Goal: Task Accomplishment & Management: Manage account settings

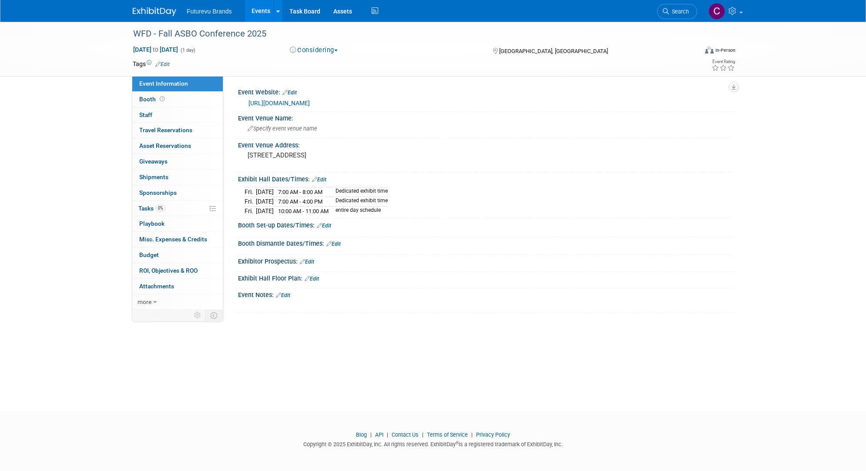
click at [357, 454] on footer "Blog | API | Contact Us | Terms of Service | Privacy Policy Copyright © 2025 Ex…" at bounding box center [433, 441] width 866 height 61
drag, startPoint x: 641, startPoint y: 388, endPoint x: 665, endPoint y: 435, distance: 53.9
click at [357, 388] on div "WFD - Fall ASBO Conference 2025 Nov 7, 2025 to Nov 7, 2025 (1 day) Nov 7, 2025 …" at bounding box center [433, 209] width 866 height 374
click at [31, 57] on div "WFD - Fall ASBO Conference 2025 Nov 7, 2025 to Nov 7, 2025 (1 day) Nov 7, 2025 …" at bounding box center [433, 49] width 866 height 55
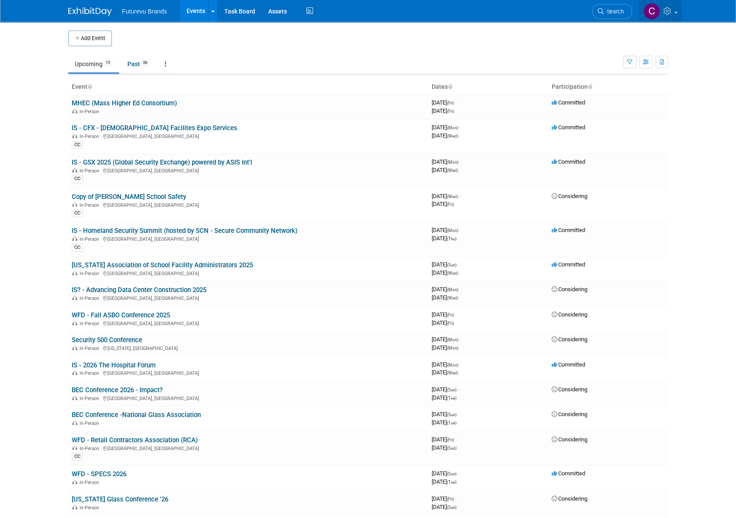
click at [669, 12] on icon at bounding box center [669, 11] width 10 height 8
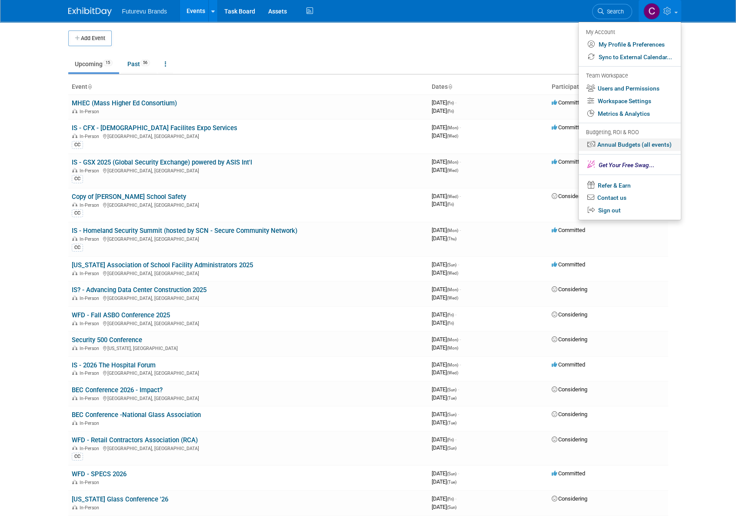
click at [625, 147] on link "Annual Budgets (all events)" at bounding box center [630, 144] width 102 height 13
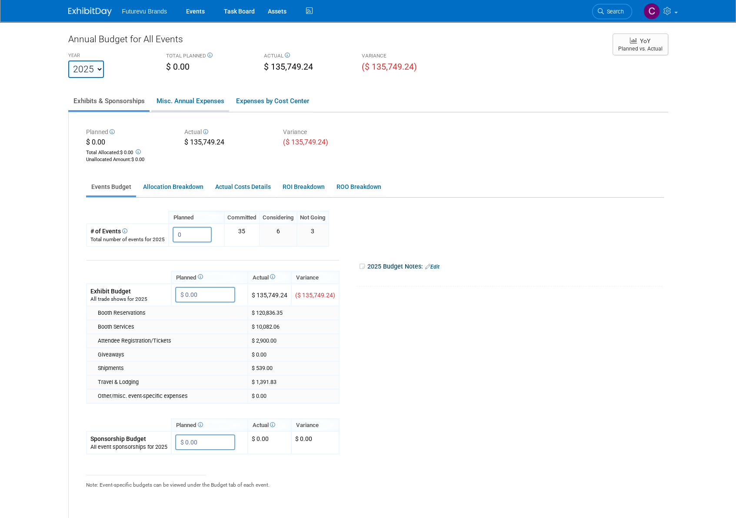
click at [196, 100] on link "Misc. Annual Expenses" at bounding box center [190, 101] width 78 height 18
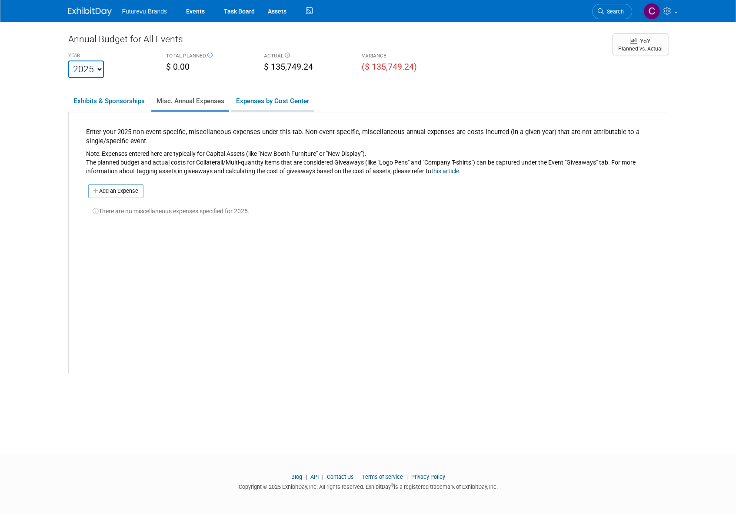
click at [268, 103] on link "Expenses by Cost Center" at bounding box center [272, 101] width 83 height 18
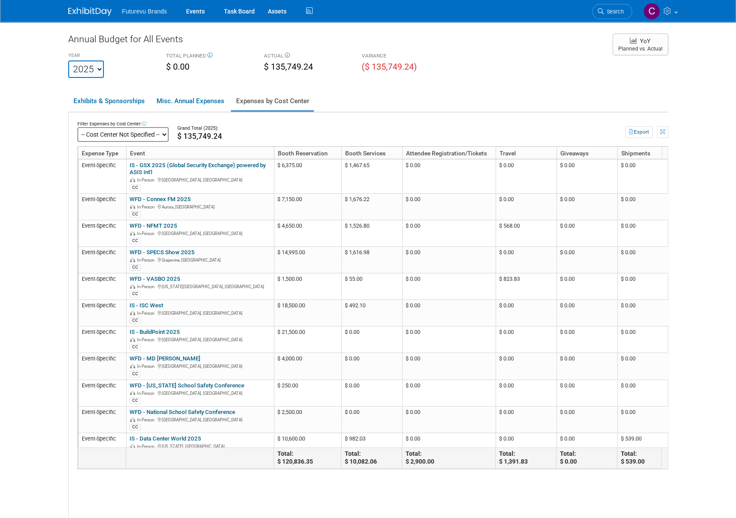
click at [166, 133] on select "-- Cost Center Not Specified --" at bounding box center [122, 134] width 91 height 15
click at [122, 97] on link "Exhibits & Sponsorships" at bounding box center [108, 101] width 81 height 18
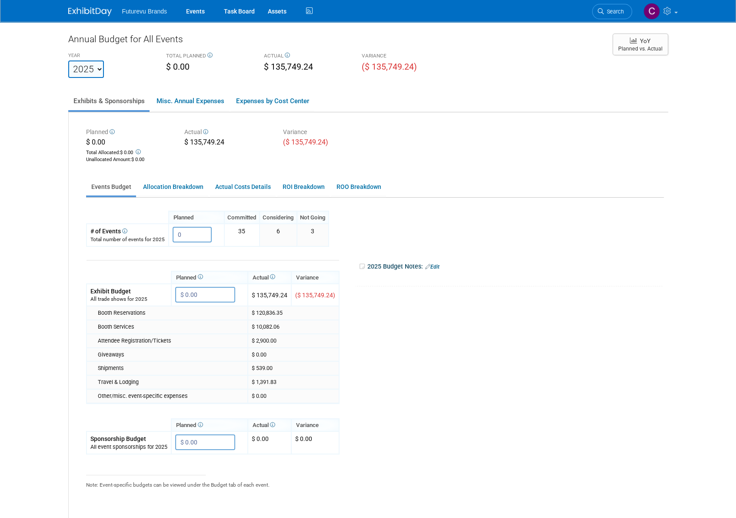
click at [159, 6] on li "Futurevu Brands" at bounding box center [151, 8] width 58 height 13
click at [158, 10] on span "Futurevu Brands" at bounding box center [144, 11] width 45 height 7
click at [191, 11] on link "Events" at bounding box center [196, 11] width 32 height 22
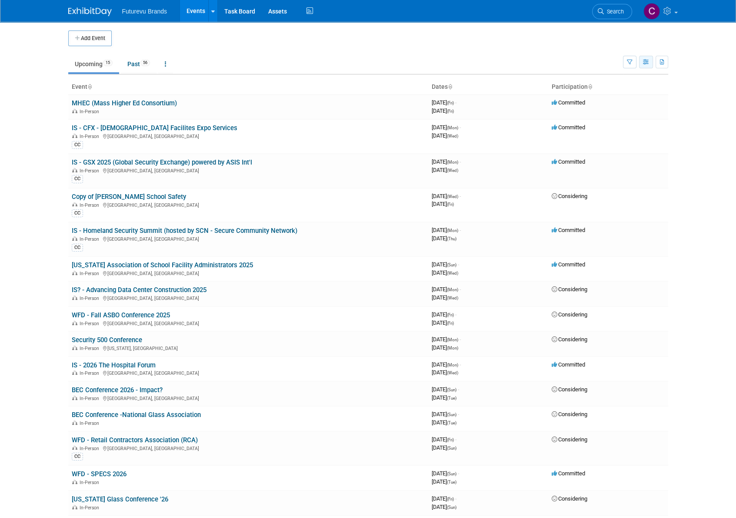
click at [645, 61] on icon "button" at bounding box center [646, 63] width 7 height 6
click at [623, 118] on link "Calendar View" at bounding box center [609, 119] width 73 height 12
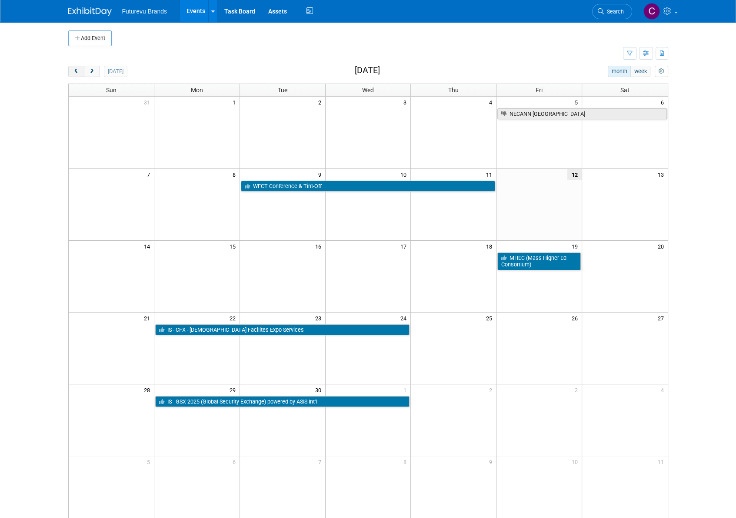
click at [69, 72] on button "prev" at bounding box center [76, 71] width 16 height 11
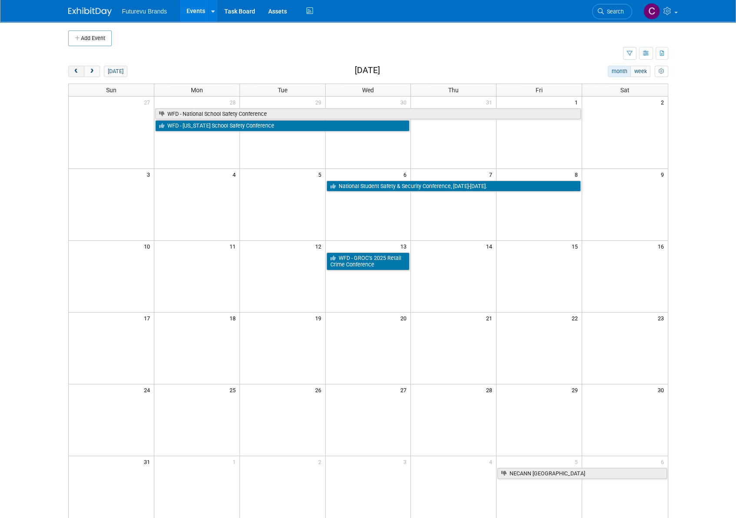
click at [69, 72] on button "prev" at bounding box center [76, 71] width 16 height 11
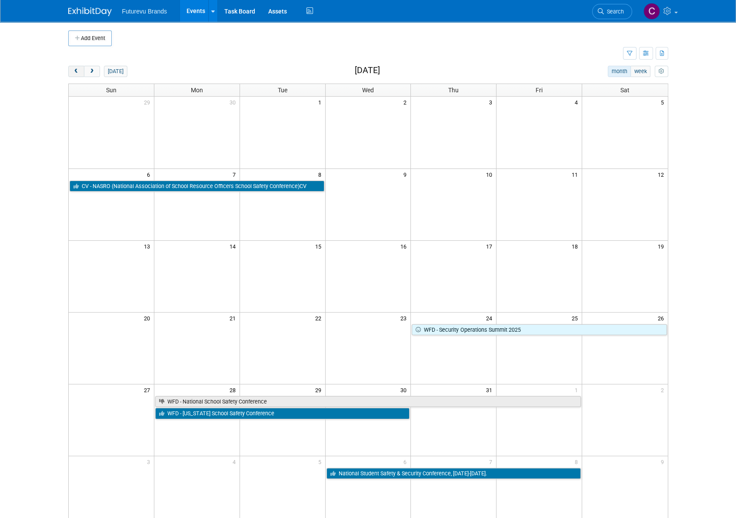
click at [69, 72] on button "prev" at bounding box center [76, 71] width 16 height 11
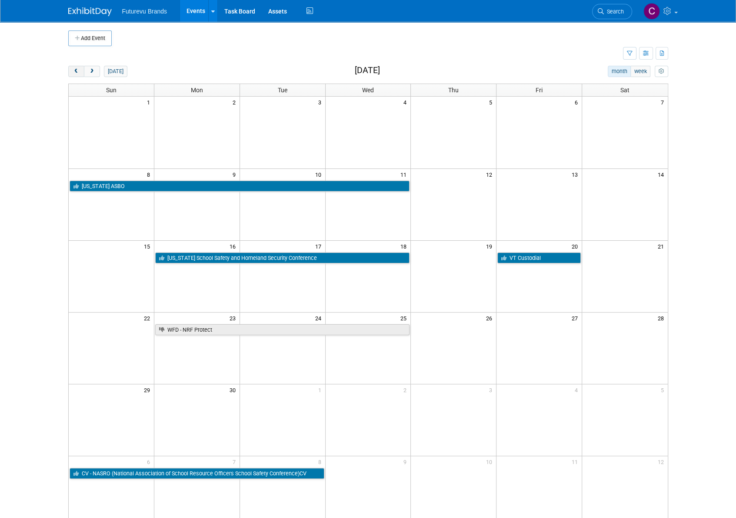
click at [69, 72] on button "prev" at bounding box center [76, 71] width 16 height 11
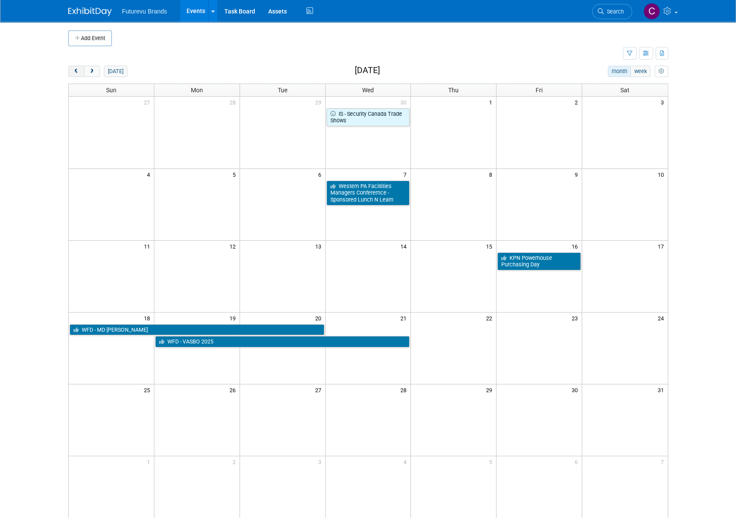
click at [69, 72] on button "prev" at bounding box center [76, 71] width 16 height 11
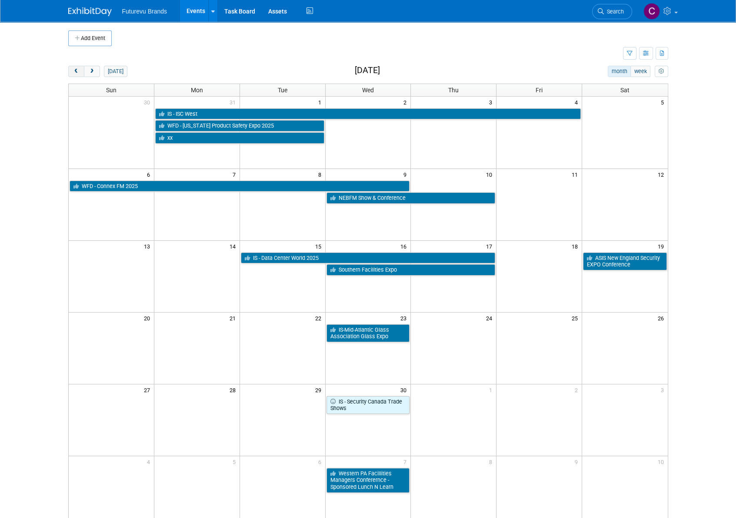
click at [69, 72] on button "prev" at bounding box center [76, 71] width 16 height 11
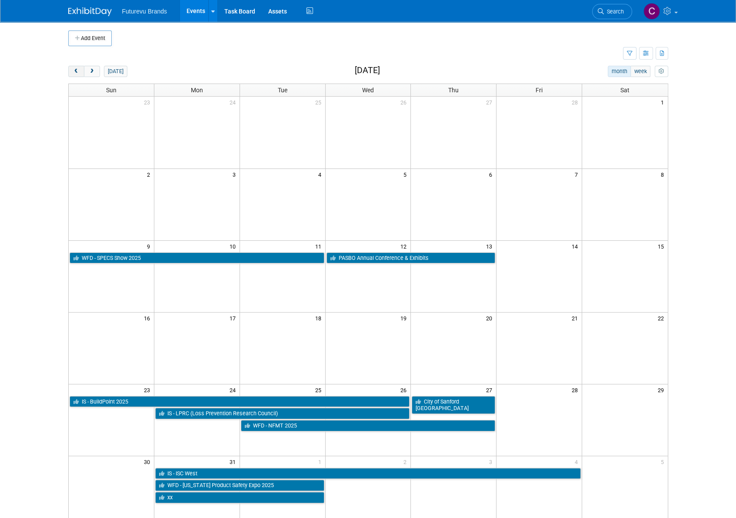
click at [69, 72] on button "prev" at bounding box center [76, 71] width 16 height 11
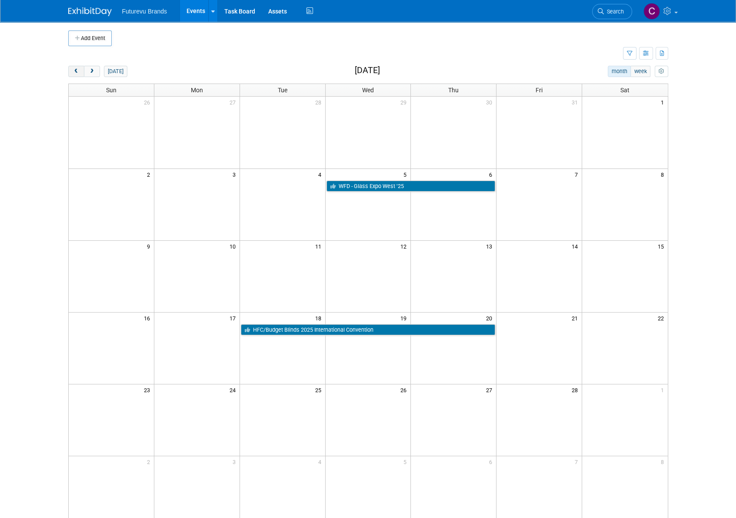
click at [69, 72] on button "prev" at bounding box center [76, 71] width 16 height 11
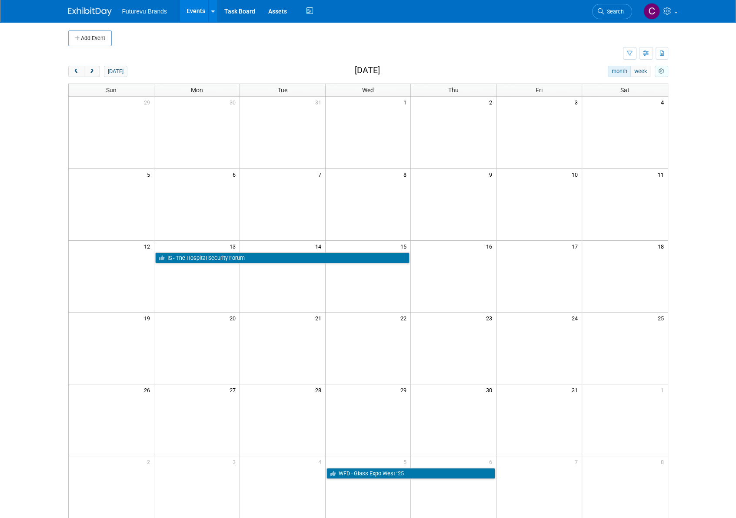
click at [663, 70] on icon "myCustomButton" at bounding box center [662, 72] width 6 height 6
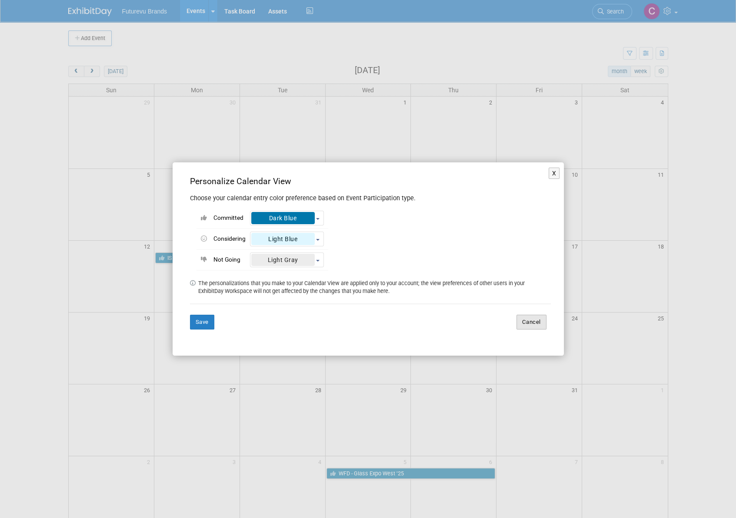
click at [532, 319] on button "Cancel" at bounding box center [532, 321] width 30 height 15
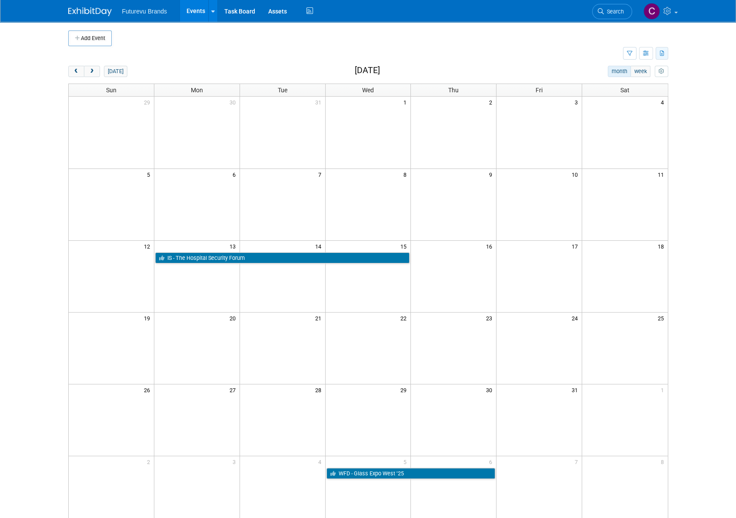
click at [662, 54] on icon "button" at bounding box center [662, 54] width 5 height 6
click at [639, 82] on span "(71 Events)" at bounding box center [632, 81] width 27 height 6
click at [684, 67] on body "Futurevu Brands Events Add Event Bulk Upload Events Shareable Event Boards Rece…" at bounding box center [368, 259] width 736 height 518
click at [647, 54] on icon "button" at bounding box center [646, 54] width 7 height 6
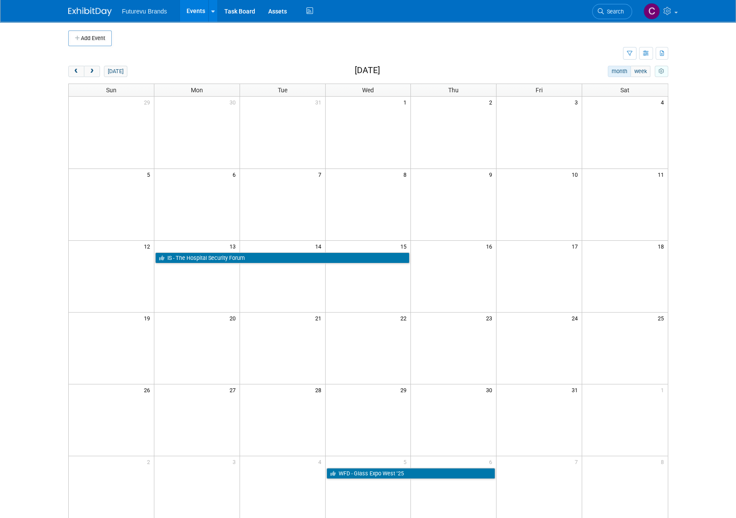
click at [659, 69] on icon "myCustomButton" at bounding box center [662, 72] width 6 height 6
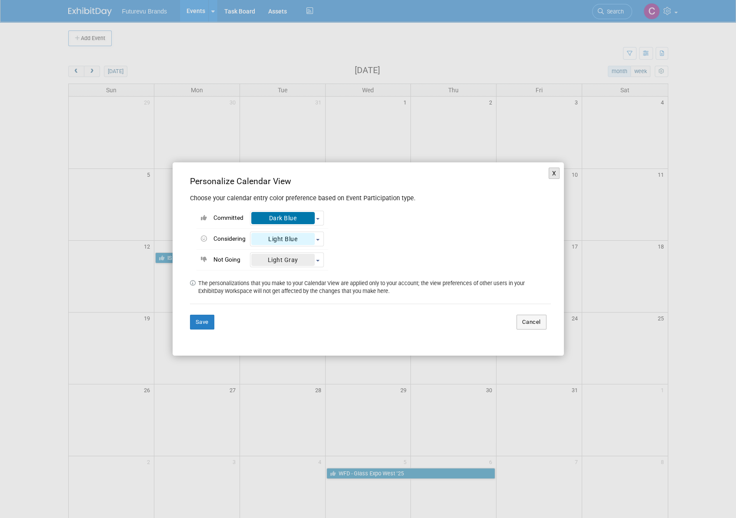
click at [557, 174] on button "X" at bounding box center [554, 172] width 11 height 11
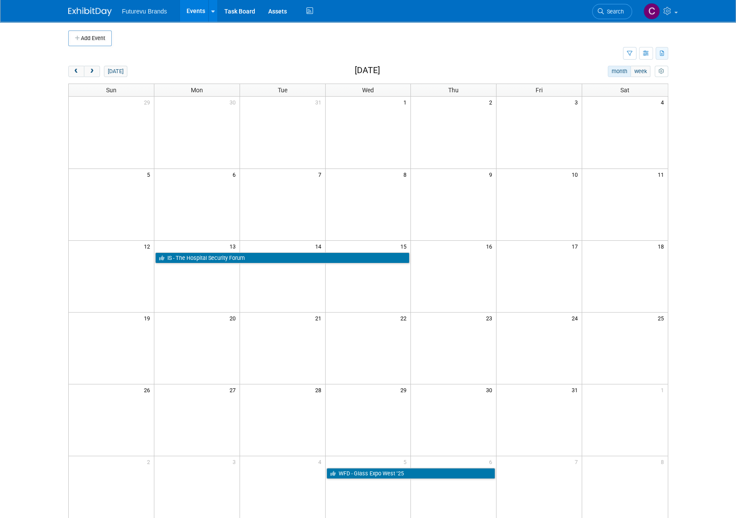
click at [660, 53] on icon "button" at bounding box center [662, 54] width 5 height 6
click at [614, 82] on link "Export All (71 Events)" at bounding box center [625, 81] width 73 height 12
click at [680, 79] on body "Futurevu Brands Events Add Event Bulk Upload Events Shareable Event Boards Rece…" at bounding box center [368, 259] width 736 height 518
click at [628, 53] on icon "button" at bounding box center [630, 54] width 6 height 6
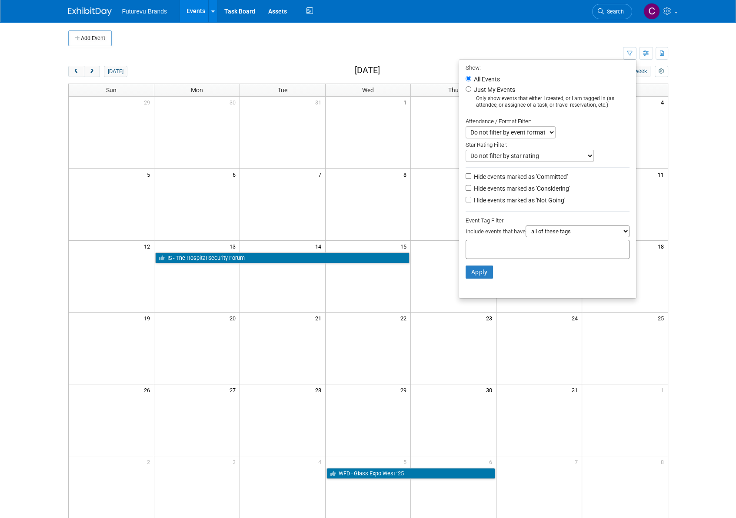
click at [539, 133] on select "Do not filter by event format Only show In-Person events Only show Virtual even…" at bounding box center [511, 132] width 90 height 12
click at [706, 97] on body "Futurevu Brands Events Add Event Bulk Upload Events Shareable Event Boards Rece…" at bounding box center [368, 259] width 736 height 518
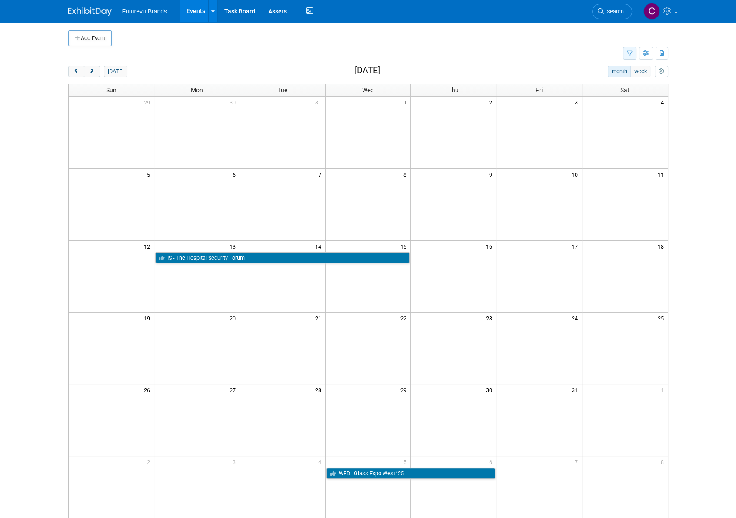
click at [635, 53] on button "button" at bounding box center [629, 53] width 13 height 13
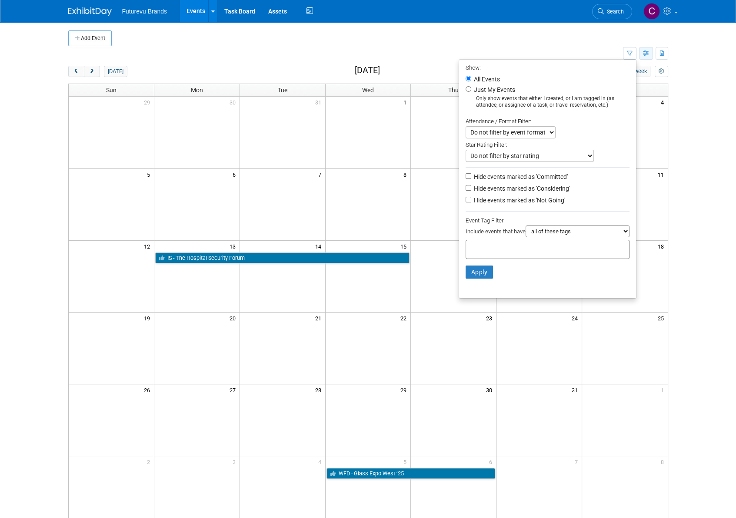
click at [647, 53] on icon "button" at bounding box center [646, 54] width 7 height 6
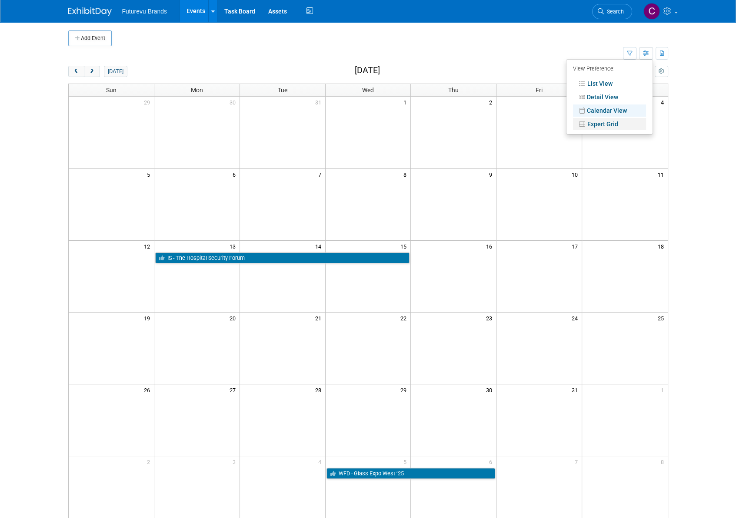
click at [616, 124] on link "Expert Grid" at bounding box center [609, 124] width 73 height 12
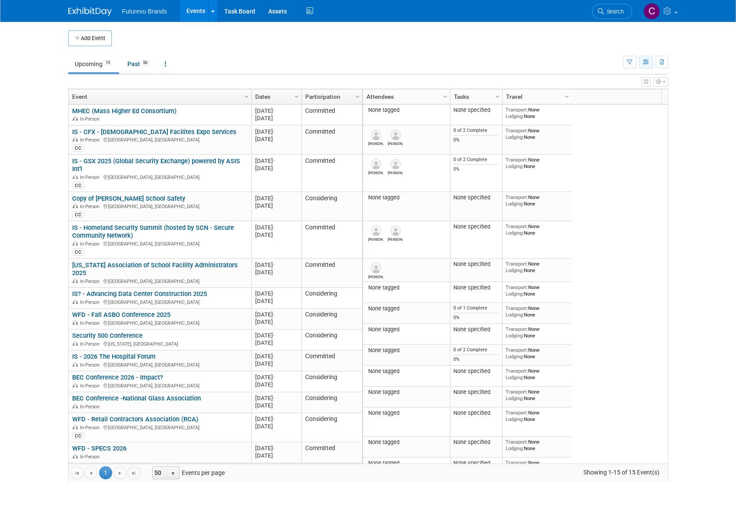
click at [644, 60] on icon "button" at bounding box center [646, 63] width 7 height 6
click at [614, 115] on link "Calendar View" at bounding box center [609, 119] width 73 height 12
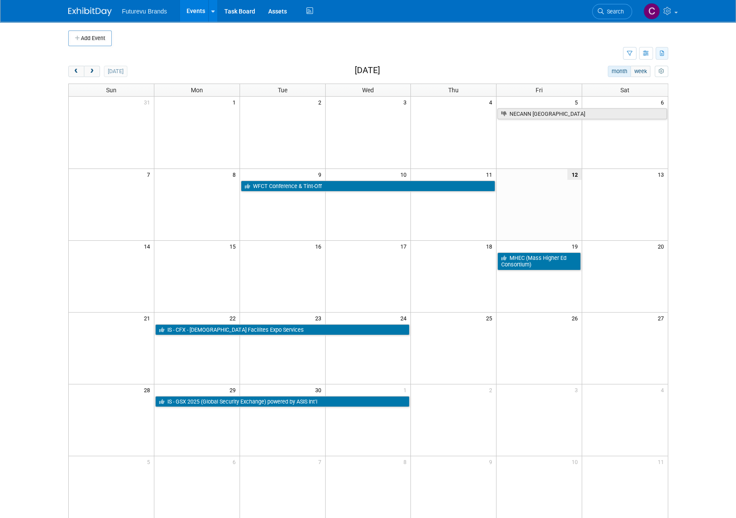
click at [661, 52] on icon "button" at bounding box center [662, 54] width 5 height 6
click at [663, 73] on icon "myCustomButton" at bounding box center [662, 72] width 6 height 6
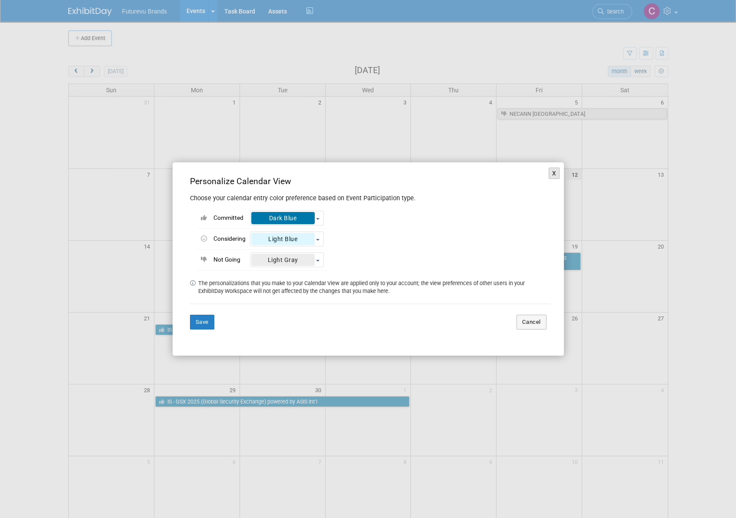
click at [553, 176] on button "X" at bounding box center [554, 172] width 11 height 11
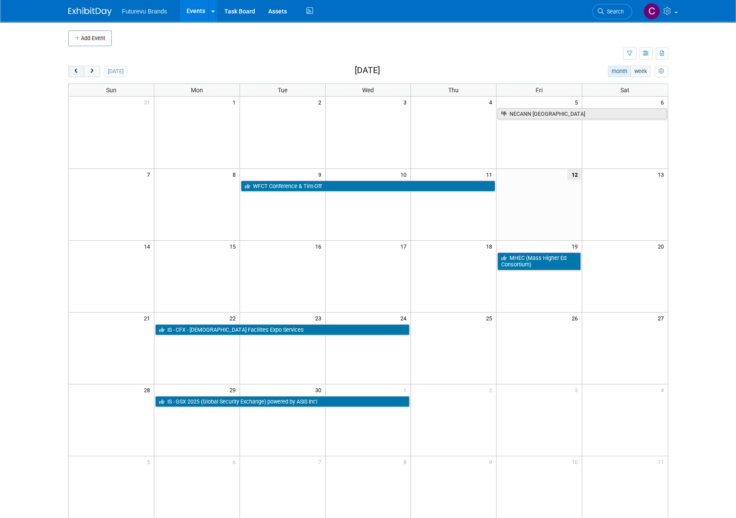
click at [77, 69] on span "prev" at bounding box center [76, 72] width 7 height 6
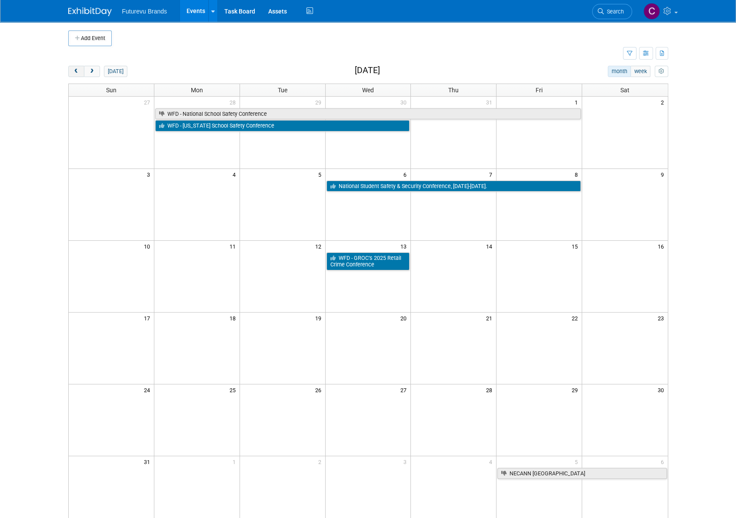
click at [77, 69] on span "prev" at bounding box center [76, 72] width 7 height 6
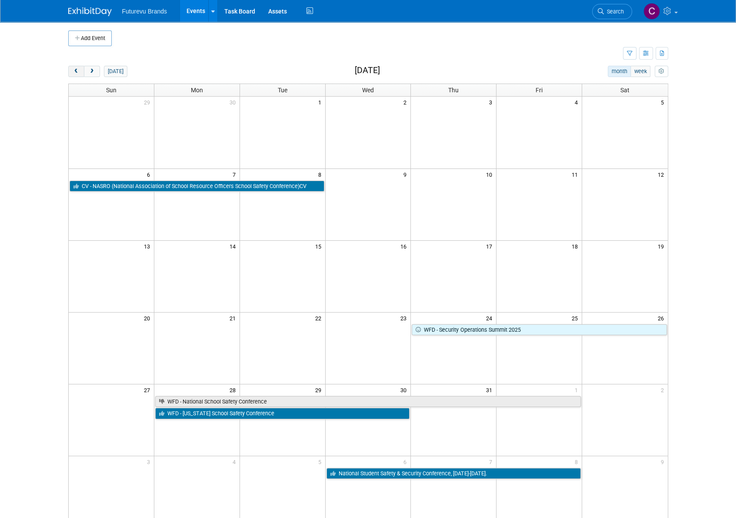
click at [77, 69] on span "prev" at bounding box center [76, 72] width 7 height 6
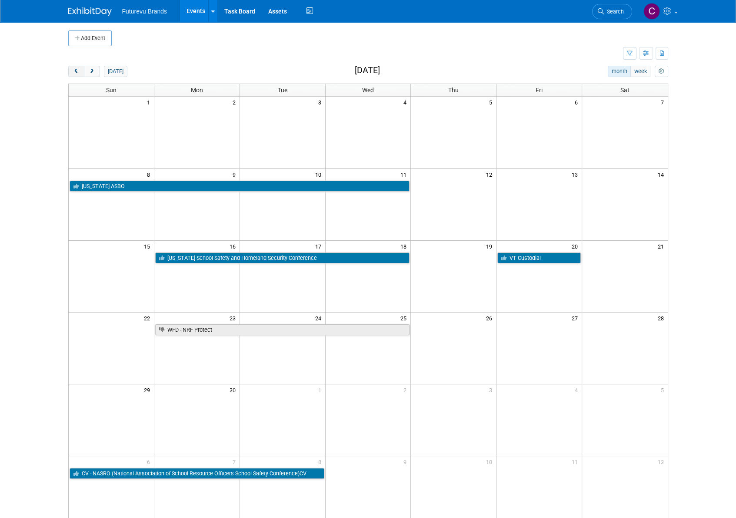
click at [77, 69] on span "prev" at bounding box center [76, 72] width 7 height 6
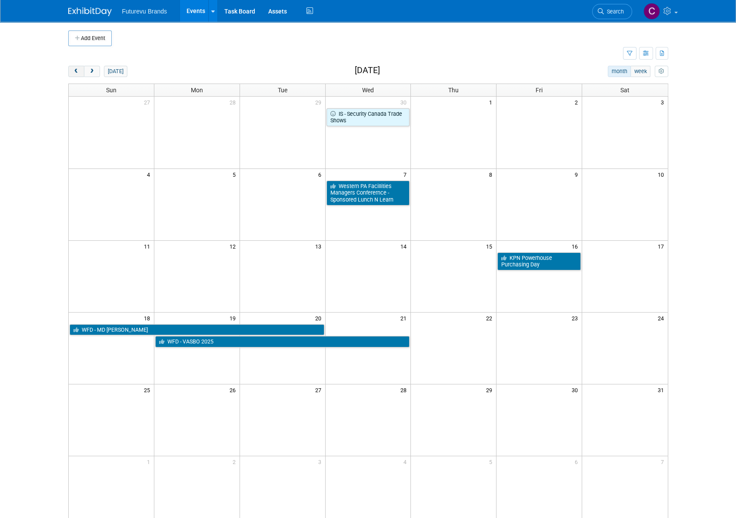
click at [77, 69] on span "prev" at bounding box center [76, 72] width 7 height 6
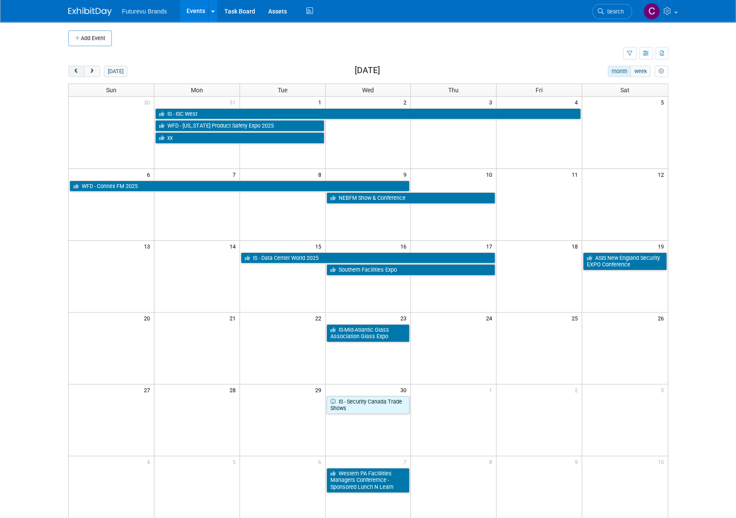
click at [77, 69] on span "prev" at bounding box center [76, 72] width 7 height 6
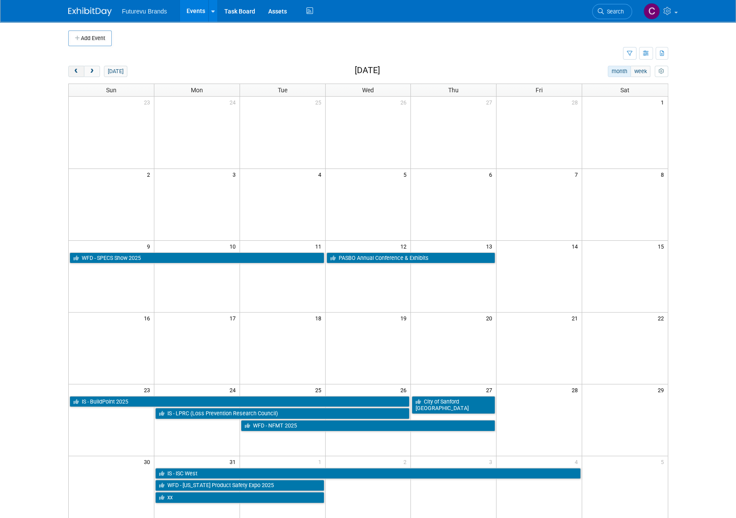
click at [77, 69] on span "prev" at bounding box center [76, 72] width 7 height 6
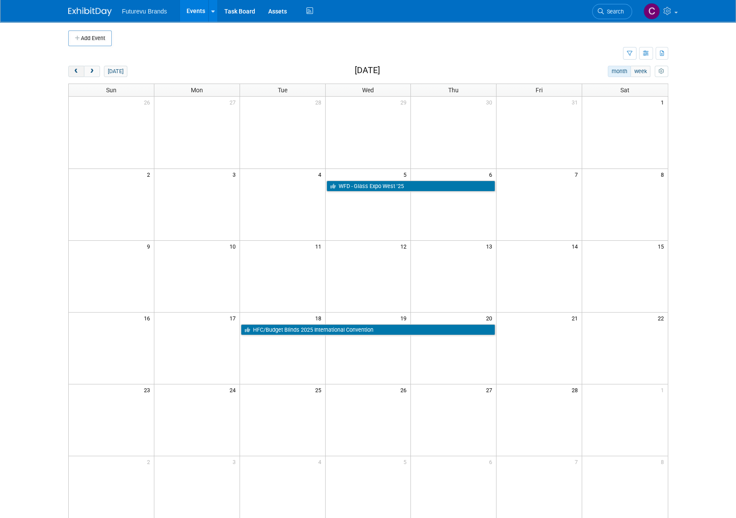
click at [77, 69] on span "prev" at bounding box center [76, 72] width 7 height 6
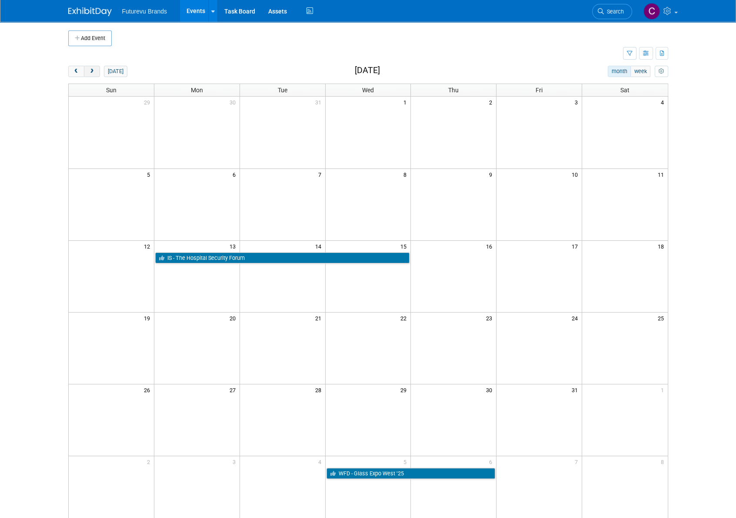
click at [93, 70] on span "next" at bounding box center [92, 72] width 7 height 6
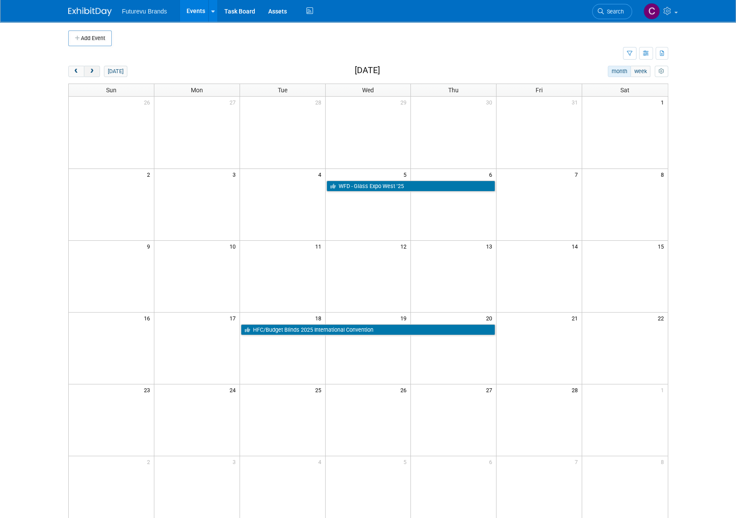
click at [93, 70] on span "next" at bounding box center [92, 72] width 7 height 6
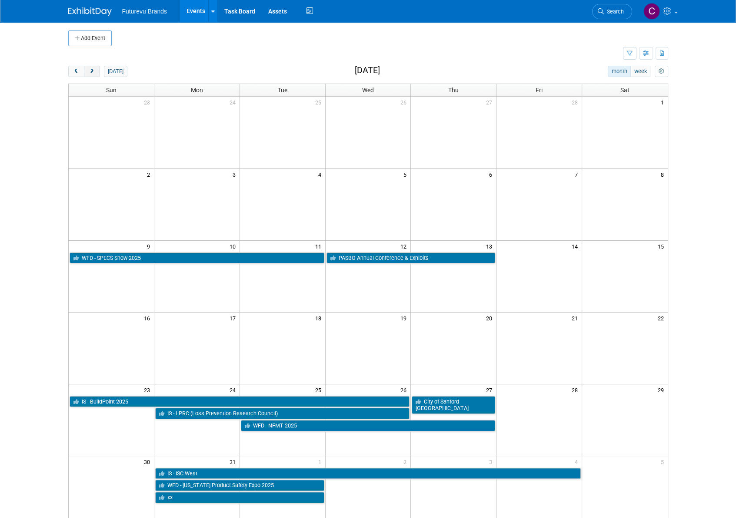
click at [95, 69] on button "next" at bounding box center [92, 71] width 16 height 11
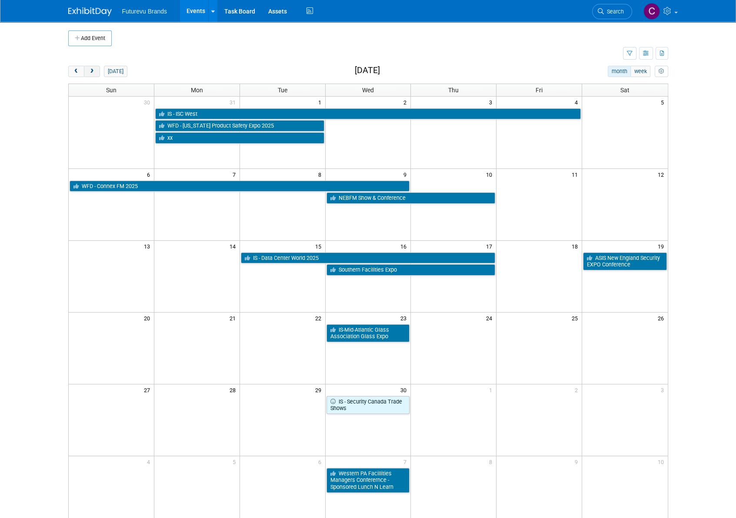
click at [95, 69] on button "next" at bounding box center [92, 71] width 16 height 11
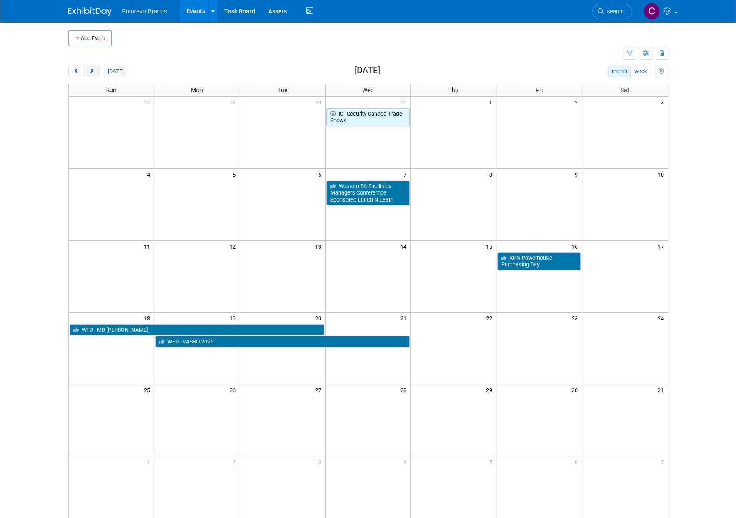
click at [95, 69] on button "next" at bounding box center [92, 71] width 16 height 11
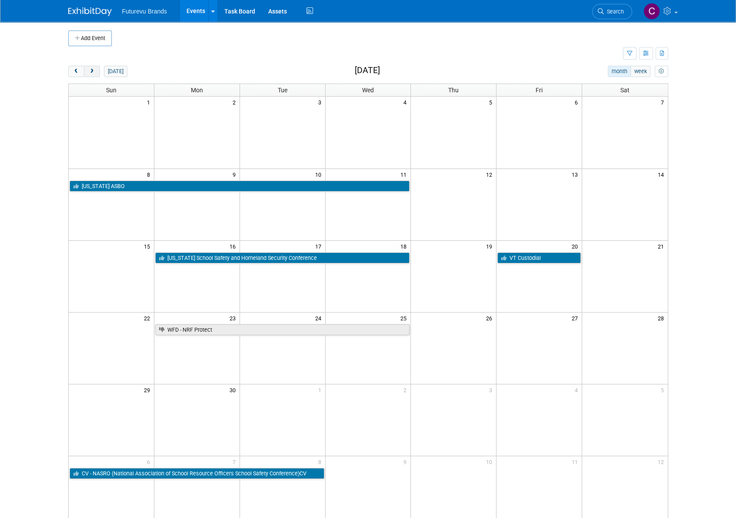
click at [95, 69] on button "next" at bounding box center [92, 71] width 16 height 11
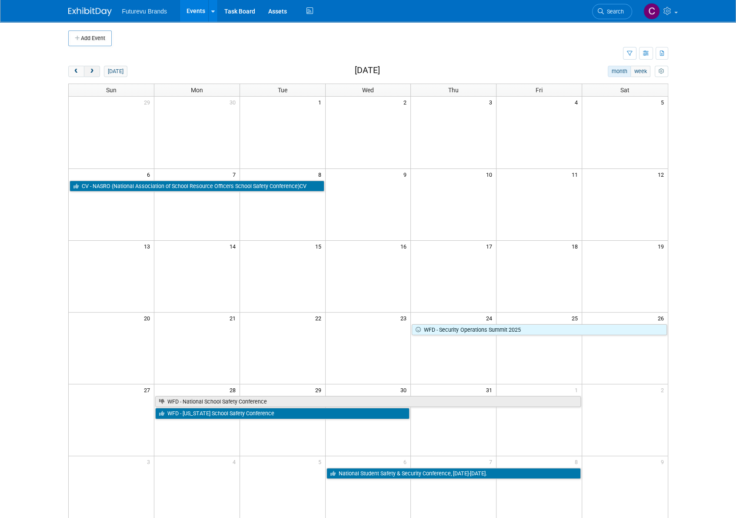
click at [95, 69] on button "next" at bounding box center [92, 71] width 16 height 11
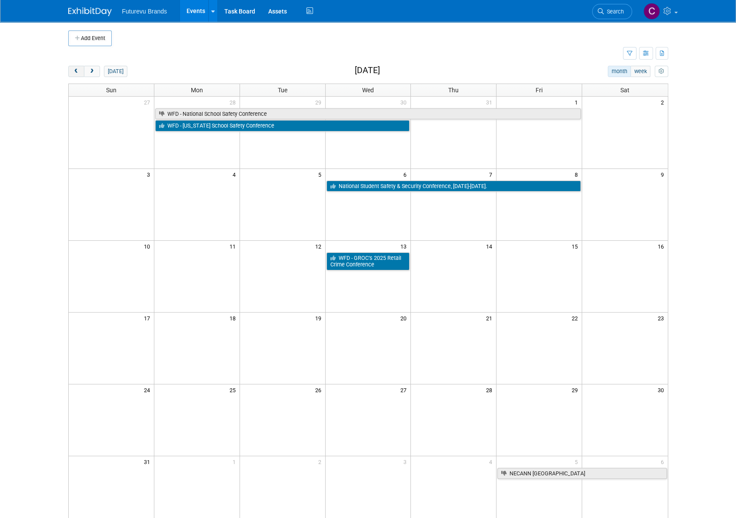
click at [72, 69] on button "prev" at bounding box center [76, 71] width 16 height 11
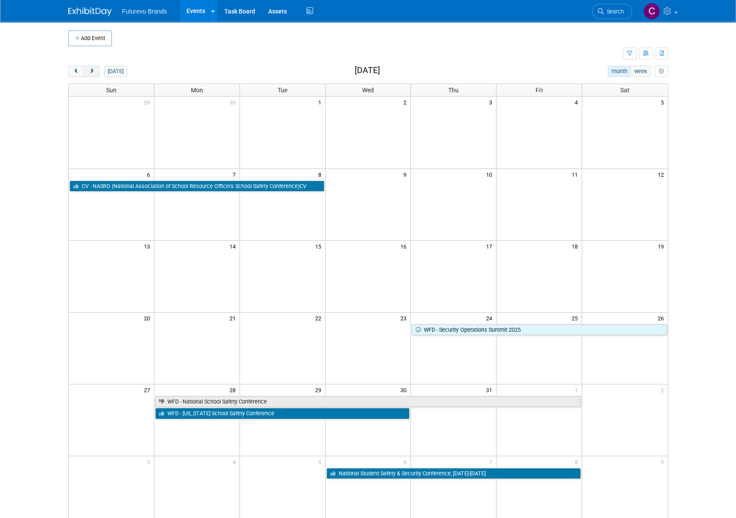
click at [92, 70] on span "next" at bounding box center [92, 72] width 7 height 6
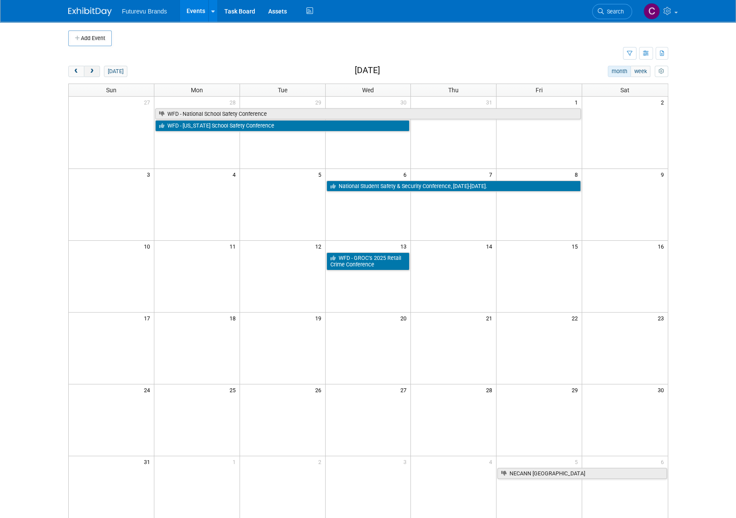
click at [92, 70] on span "next" at bounding box center [92, 72] width 7 height 6
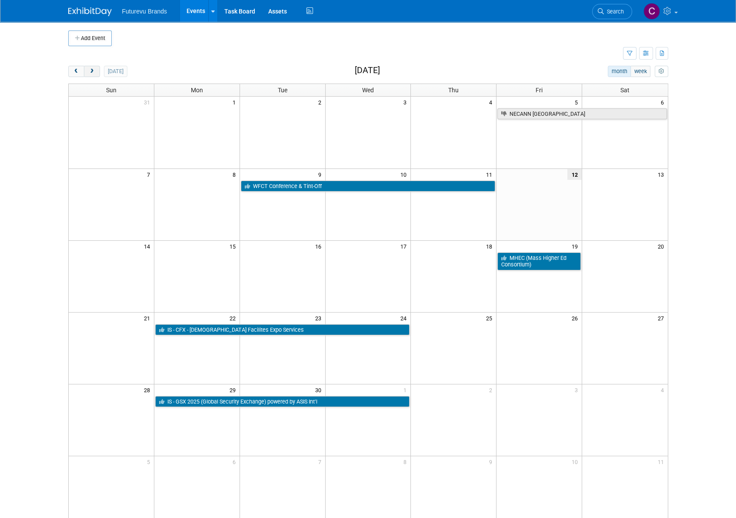
click at [92, 70] on span "next" at bounding box center [92, 72] width 7 height 6
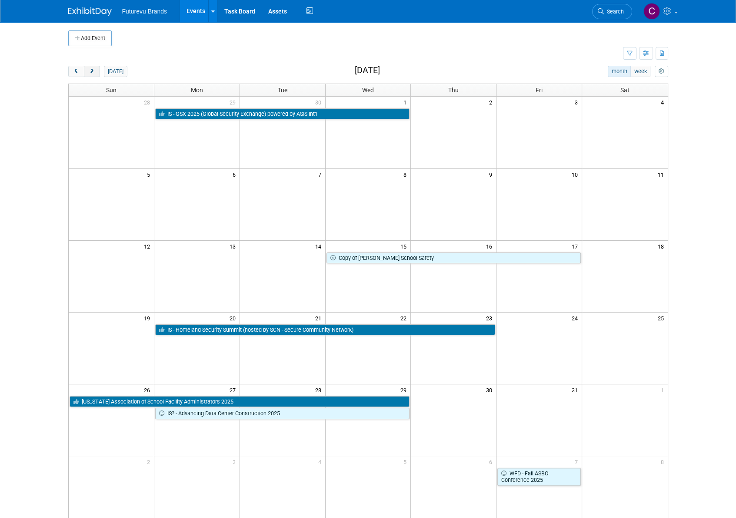
click at [92, 70] on span "next" at bounding box center [92, 72] width 7 height 6
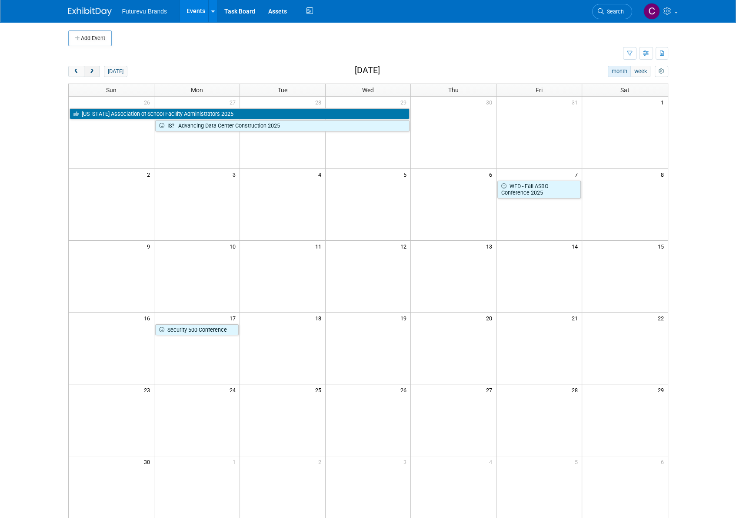
click at [92, 70] on span "next" at bounding box center [92, 72] width 7 height 6
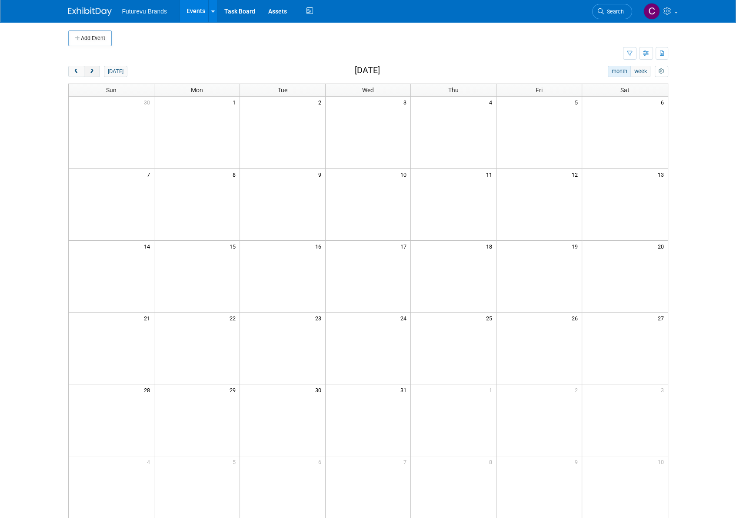
click at [92, 70] on span "next" at bounding box center [92, 72] width 7 height 6
click at [93, 74] on button "next" at bounding box center [92, 71] width 16 height 11
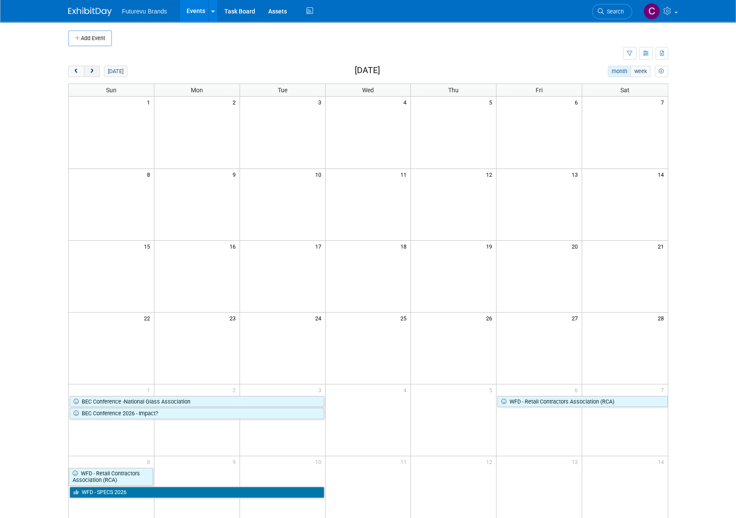
click at [93, 74] on button "next" at bounding box center [92, 71] width 16 height 11
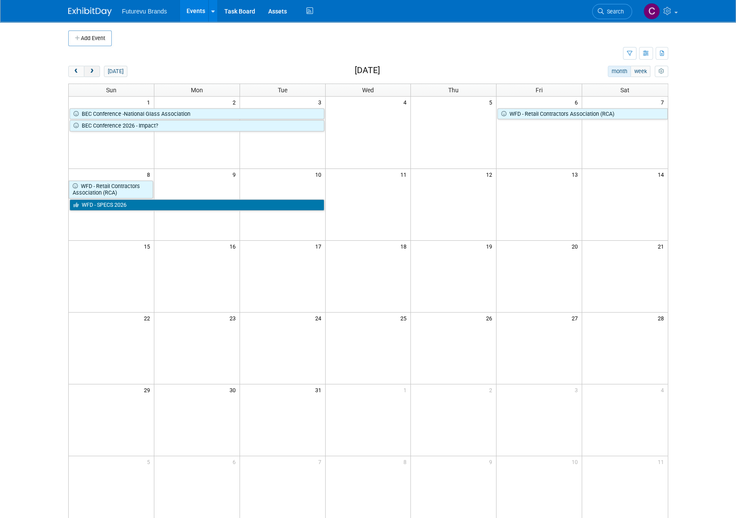
click at [93, 74] on button "next" at bounding box center [92, 71] width 16 height 11
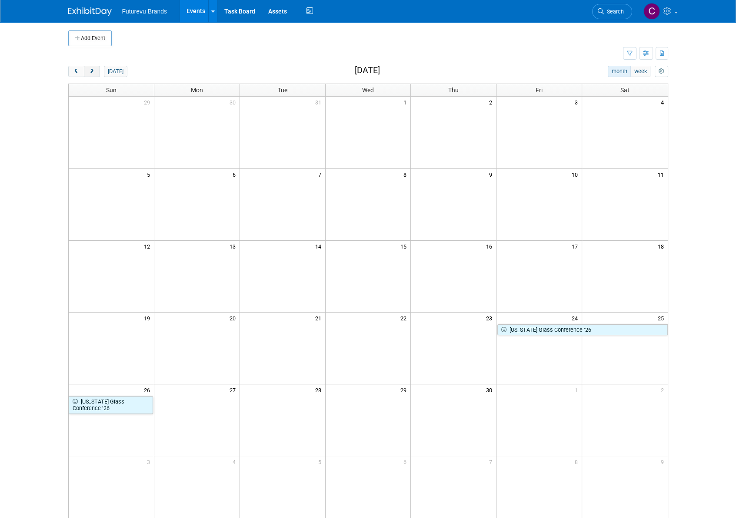
click at [93, 74] on button "next" at bounding box center [92, 71] width 16 height 11
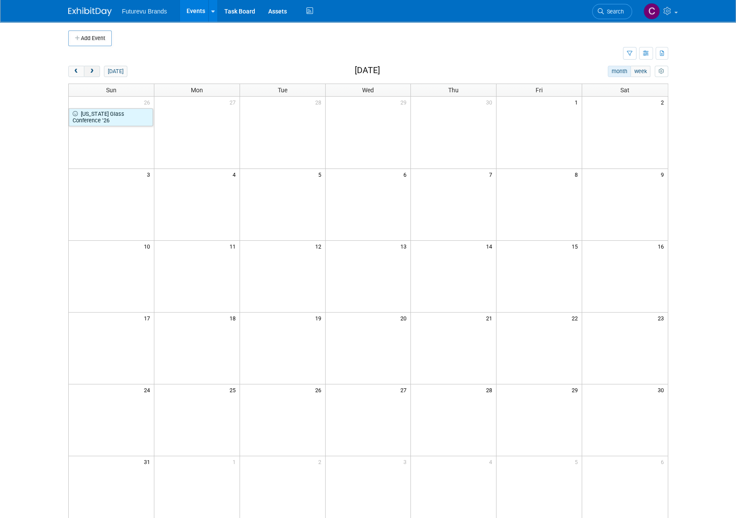
click at [93, 74] on button "next" at bounding box center [92, 71] width 16 height 11
click at [75, 72] on span "prev" at bounding box center [76, 72] width 7 height 6
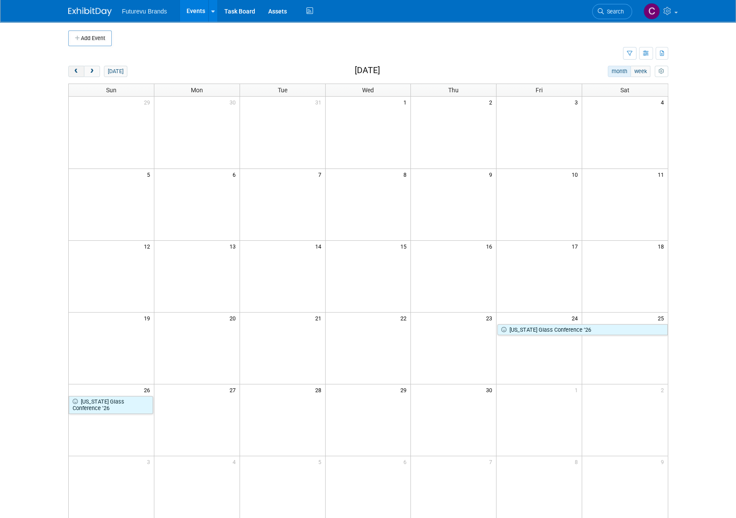
click at [75, 72] on span "prev" at bounding box center [76, 72] width 7 height 6
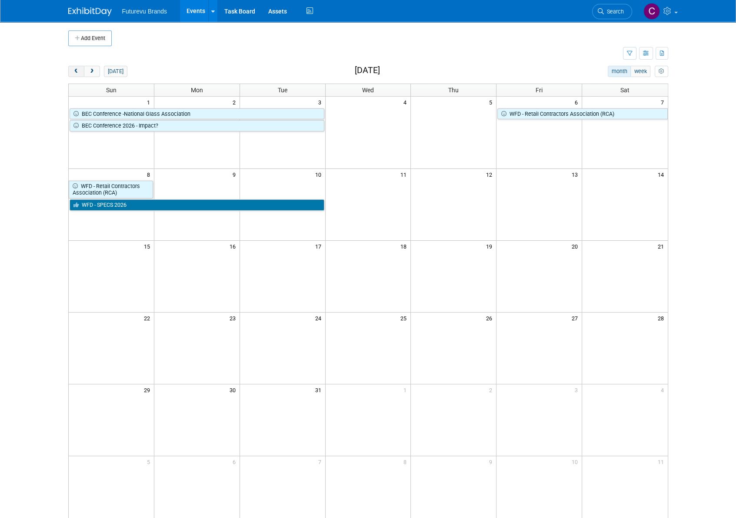
click at [75, 72] on span "prev" at bounding box center [76, 72] width 7 height 6
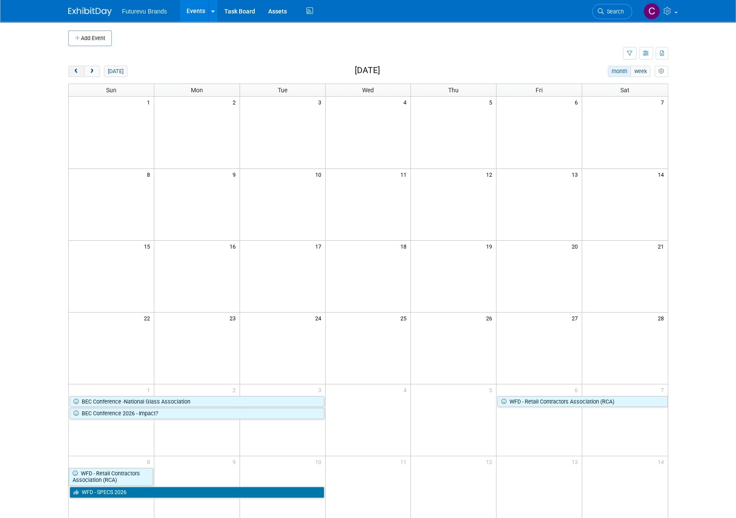
click at [75, 72] on span "prev" at bounding box center [76, 72] width 7 height 6
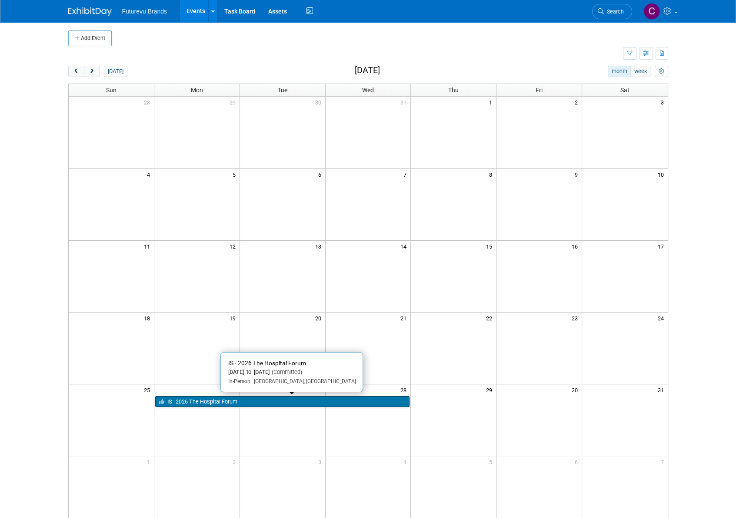
click at [278, 402] on link "IS - 2026 The Hospital Forum" at bounding box center [282, 401] width 255 height 11
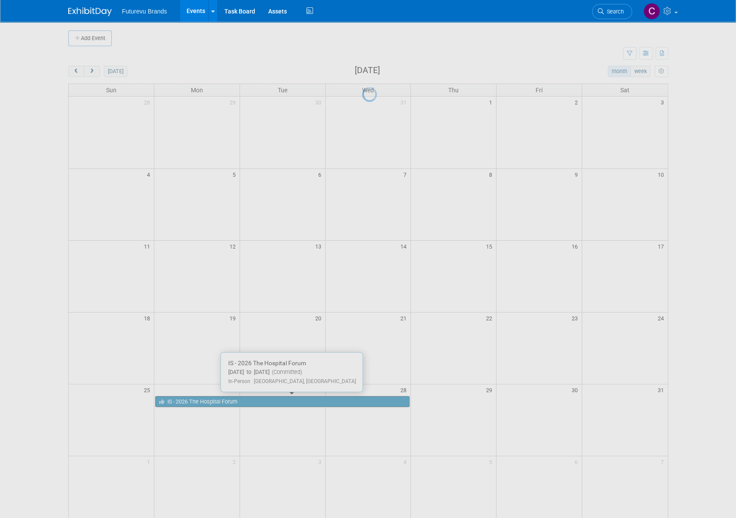
click at [362, 402] on div at bounding box center [368, 259] width 12 height 518
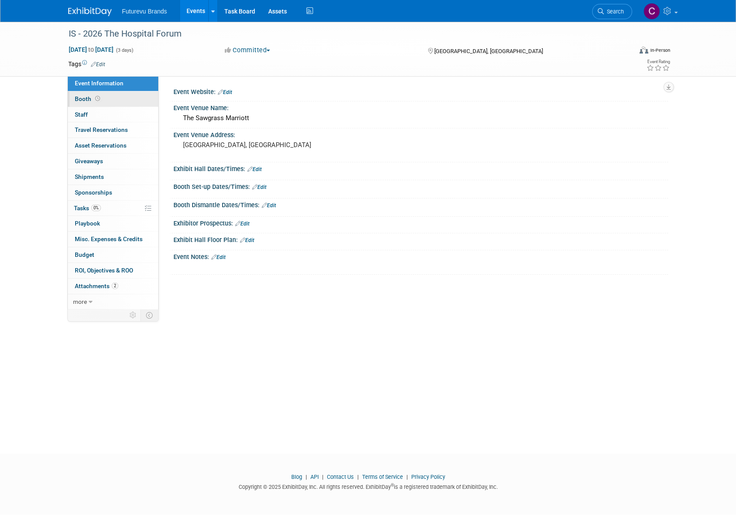
click at [79, 98] on span "Booth" at bounding box center [88, 98] width 27 height 7
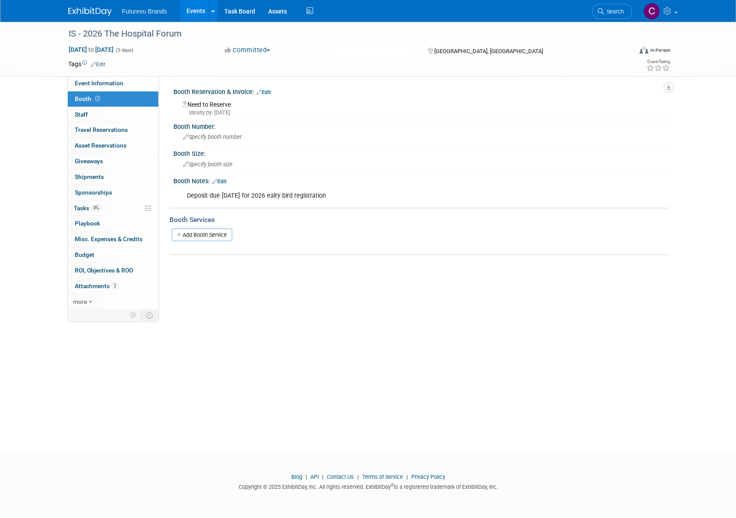
click at [348, 192] on div "Deposit due March 1, 2025 for 2026 ealry bird registration" at bounding box center [377, 195] width 392 height 17
click at [227, 181] on link "Edit" at bounding box center [219, 181] width 14 height 6
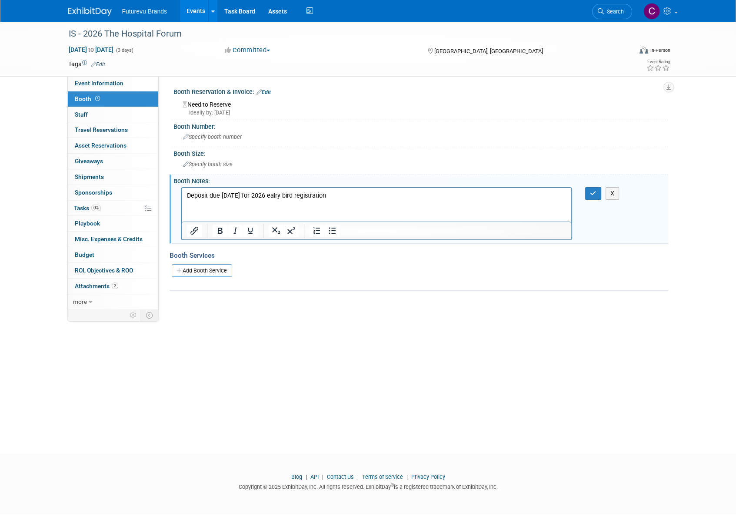
drag, startPoint x: 371, startPoint y: 197, endPoint x: 145, endPoint y: 197, distance: 225.3
click at [181, 197] on html "Deposit due March 1, 2025 for 2026 ealry bird registration" at bounding box center [376, 193] width 390 height 12
drag, startPoint x: 232, startPoint y: 197, endPoint x: 361, endPoint y: 383, distance: 226.3
click at [181, 197] on html "PAID in" at bounding box center [376, 193] width 390 height 12
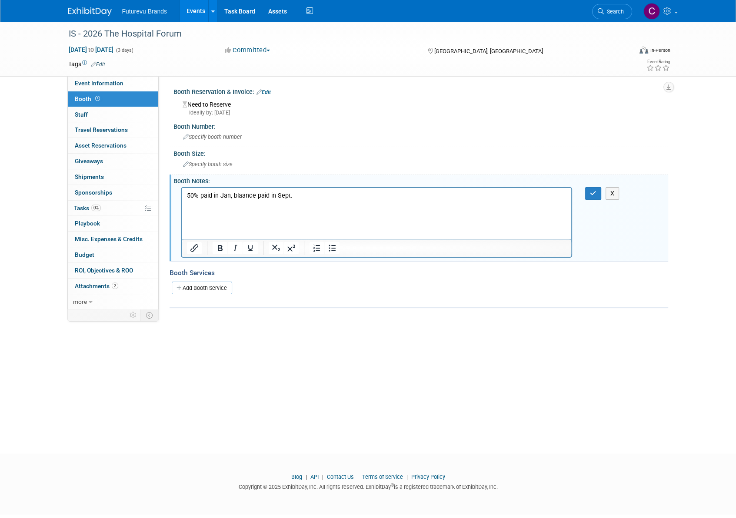
click at [328, 191] on p "50% paid in Jan, blaance paid in Sept." at bounding box center [377, 195] width 380 height 9
click at [595, 192] on icon "button" at bounding box center [593, 193] width 7 height 6
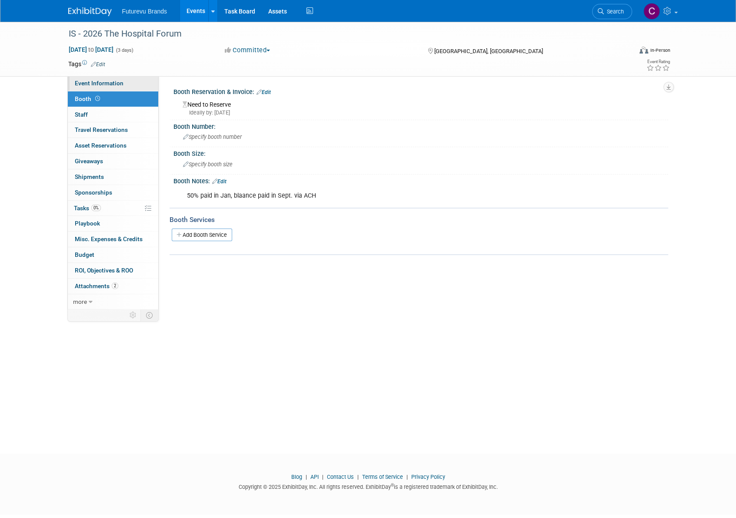
click at [124, 84] on link "Event Information" at bounding box center [113, 83] width 90 height 15
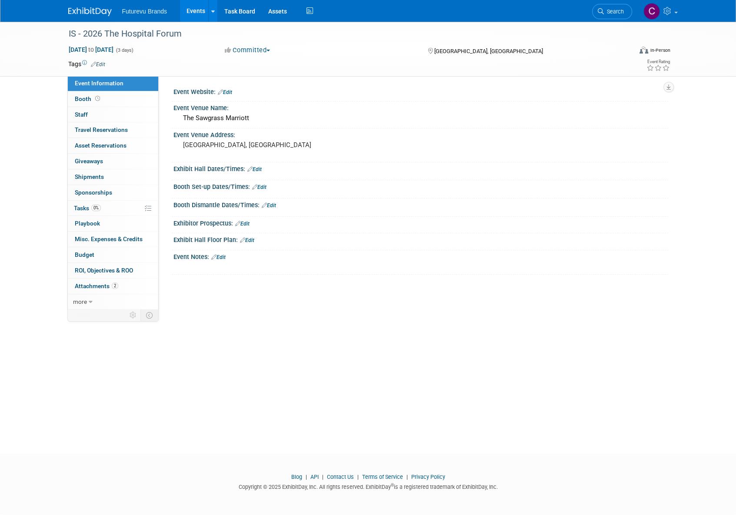
click at [232, 93] on link "Edit" at bounding box center [225, 92] width 14 height 6
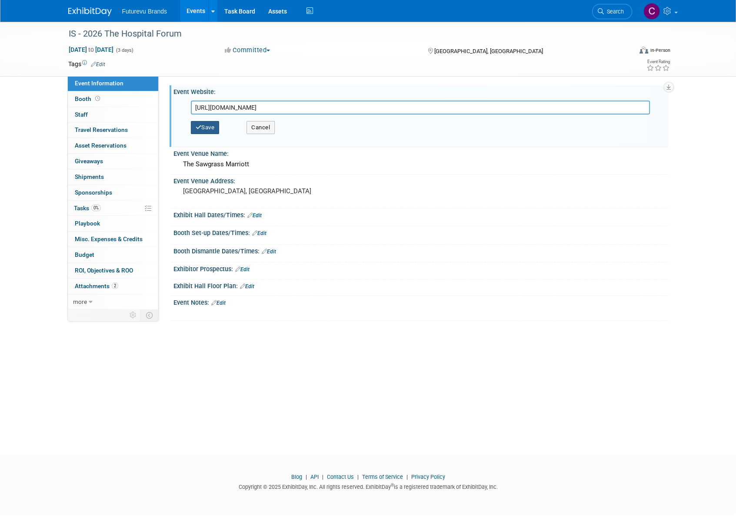
type input "https://www.hospitalsecurityforum.com/"
click at [209, 129] on button "Save" at bounding box center [205, 127] width 29 height 13
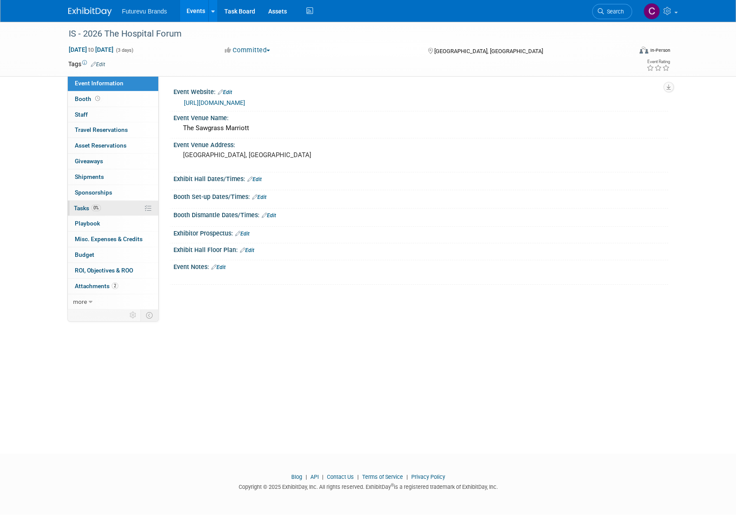
click at [83, 207] on span "Tasks 0%" at bounding box center [87, 207] width 27 height 7
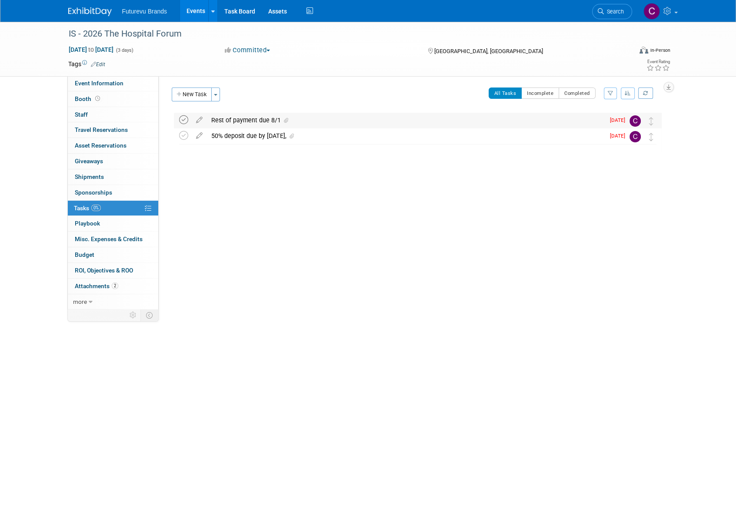
click at [184, 121] on icon at bounding box center [183, 119] width 9 height 9
click at [183, 135] on icon at bounding box center [183, 135] width 9 height 9
click at [218, 94] on button "Toggle Dropdown" at bounding box center [215, 94] width 9 height 14
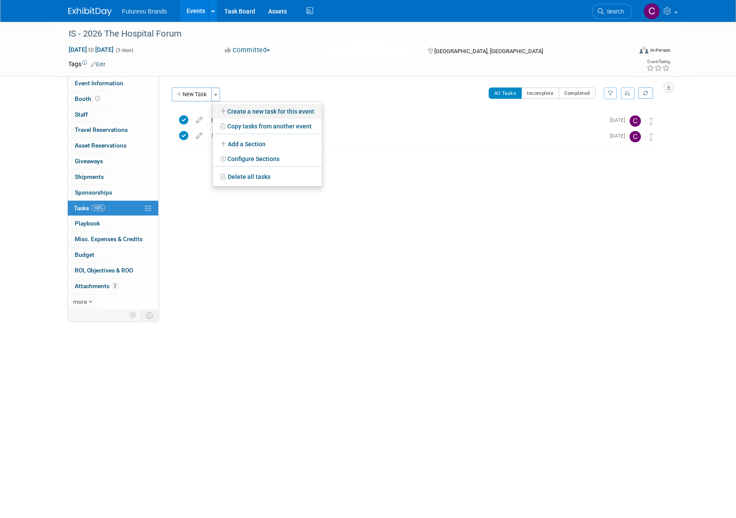
click at [237, 112] on link "Create a new task for this event" at bounding box center [268, 111] width 110 height 15
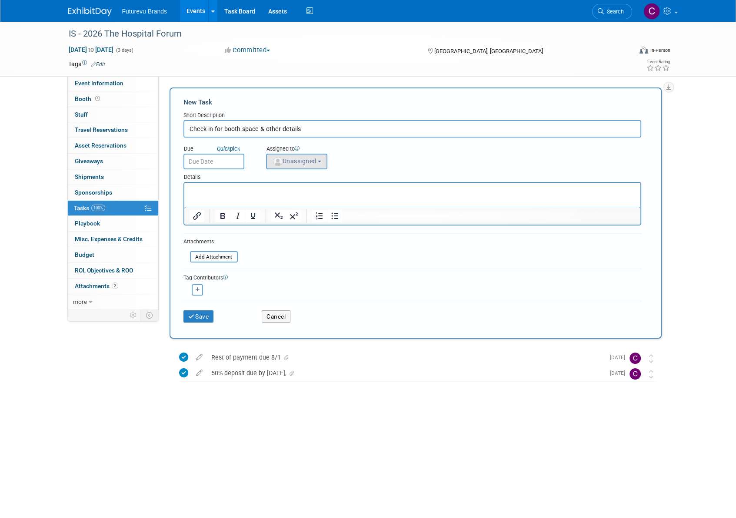
type input "Check in for booth space & other details"
click at [305, 160] on span "Unassigned" at bounding box center [294, 160] width 44 height 7
click at [301, 217] on label "CHERYL CLOWES (me)" at bounding box center [308, 216] width 75 height 14
click at [268, 217] on input "CHERYL CLOWES (me)" at bounding box center [265, 215] width 6 height 6
select select "9e7b91f7-700b-4858-b32a-0e9cd206a0f5"
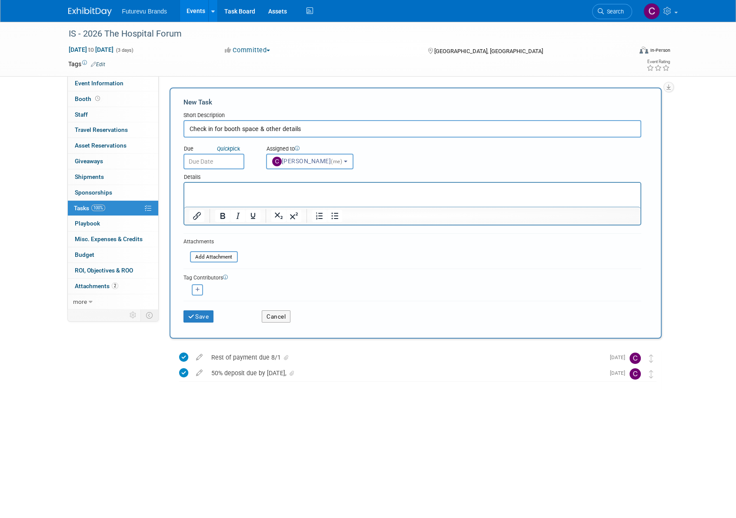
click at [221, 159] on input "text" at bounding box center [214, 162] width 61 height 16
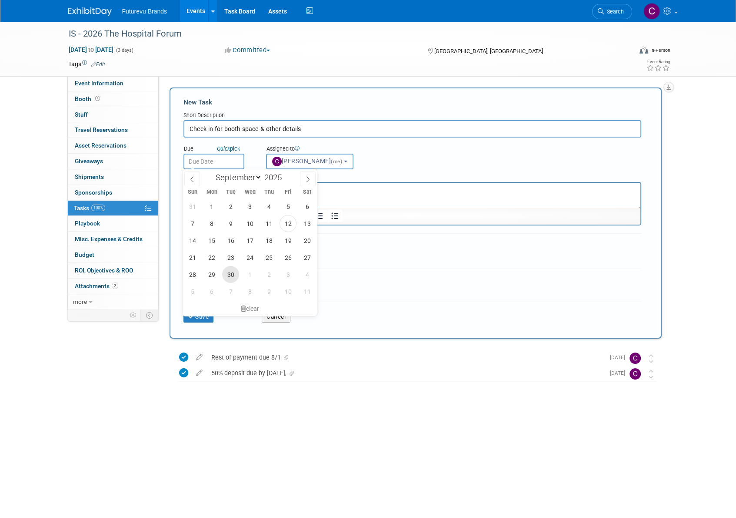
click at [231, 272] on span "30" at bounding box center [230, 274] width 17 height 17
type input "Sep 30, 2025"
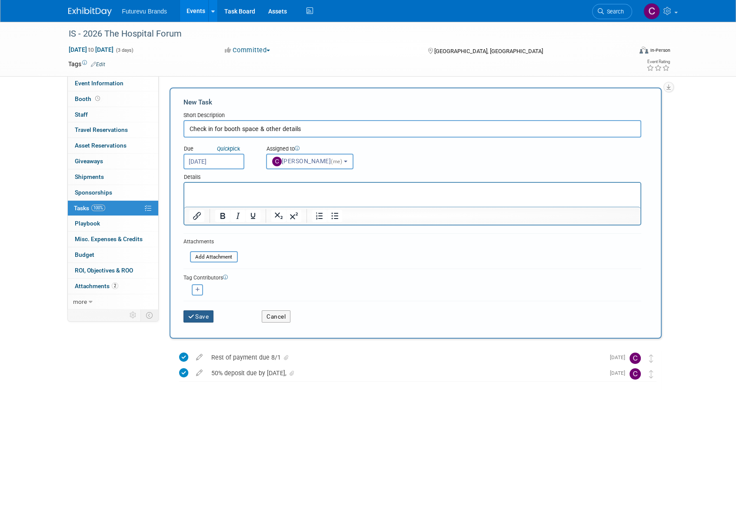
click at [199, 314] on button "Save" at bounding box center [199, 316] width 30 height 12
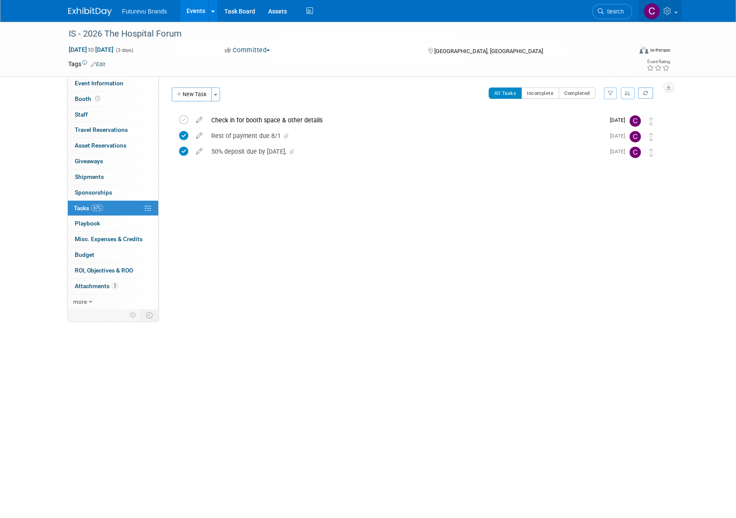
click at [670, 13] on icon at bounding box center [669, 11] width 10 height 8
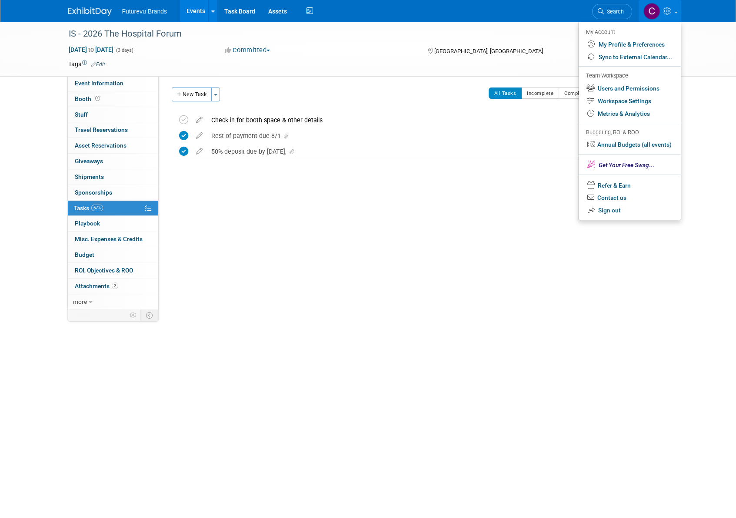
click at [692, 54] on div "IS - 2026 The Hospital Forum Jan 26, 2026 to Jan 28, 2026 (3 days) Jan 26, 2026…" at bounding box center [368, 49] width 736 height 55
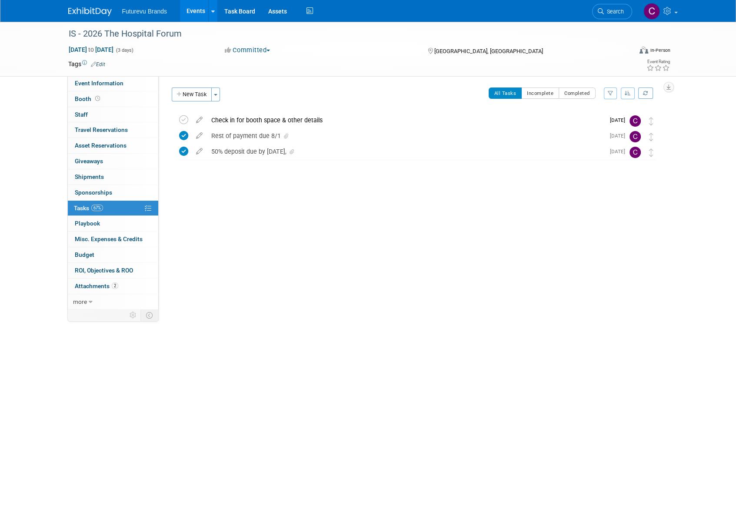
click at [190, 8] on link "Events" at bounding box center [196, 11] width 32 height 22
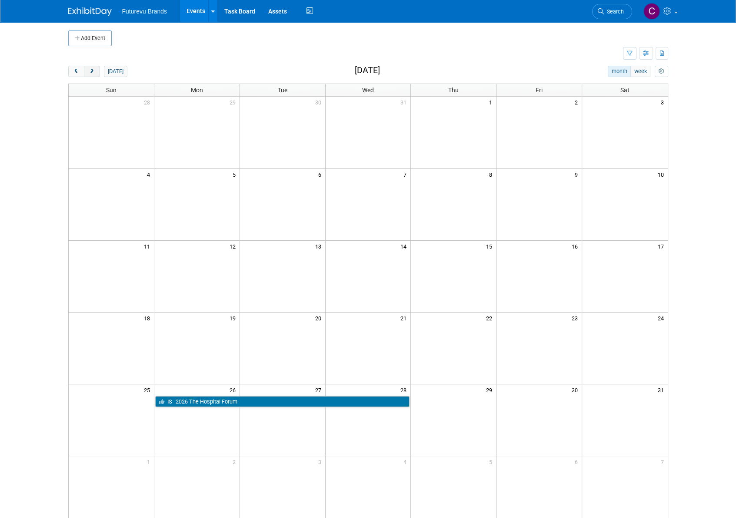
click at [90, 69] on span "next" at bounding box center [92, 72] width 7 height 6
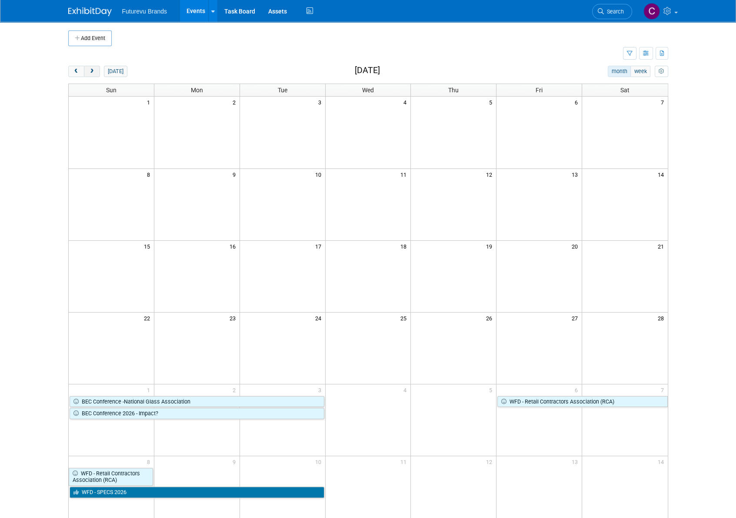
click at [90, 69] on span "next" at bounding box center [92, 72] width 7 height 6
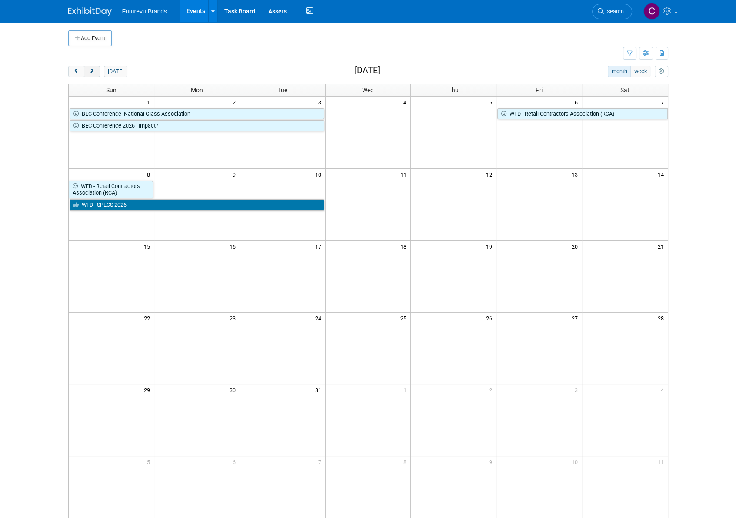
click at [90, 69] on span "next" at bounding box center [92, 72] width 7 height 6
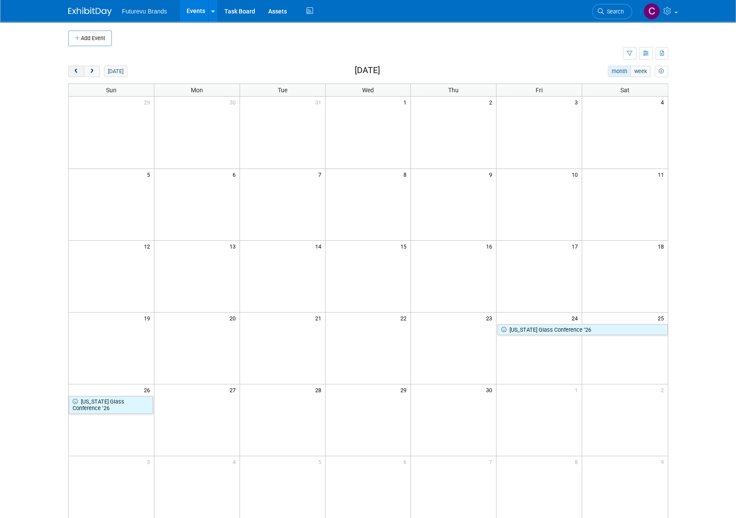
click at [71, 71] on button "prev" at bounding box center [76, 71] width 16 height 11
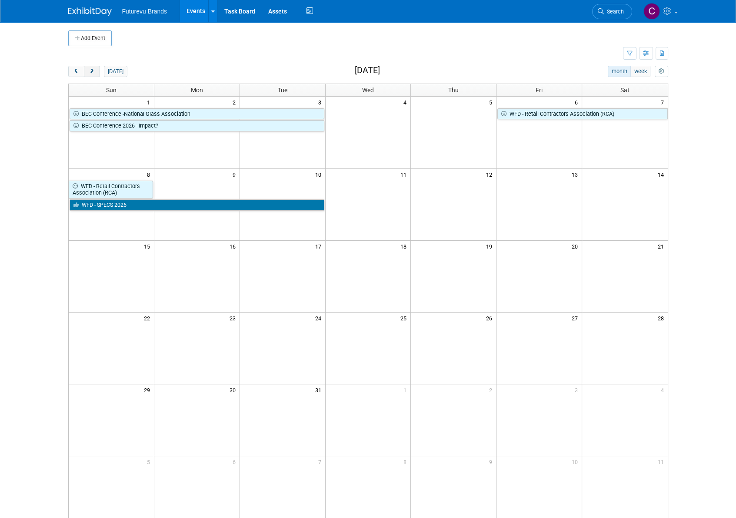
click at [90, 72] on span "next" at bounding box center [92, 72] width 7 height 6
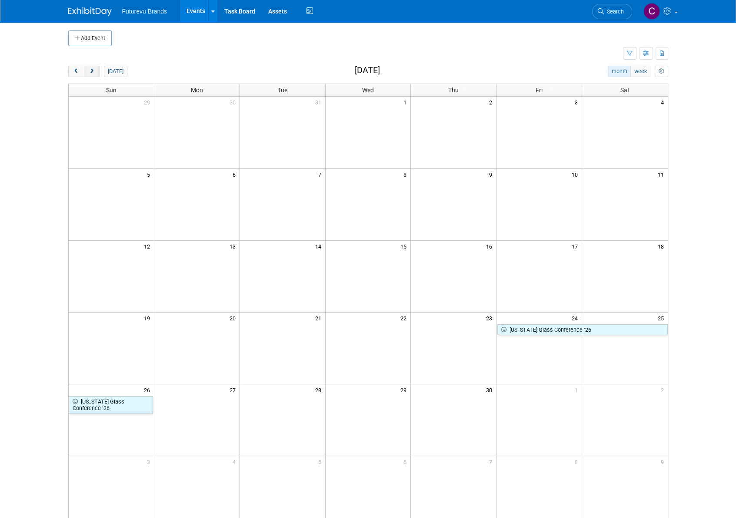
click at [90, 72] on span "next" at bounding box center [92, 72] width 7 height 6
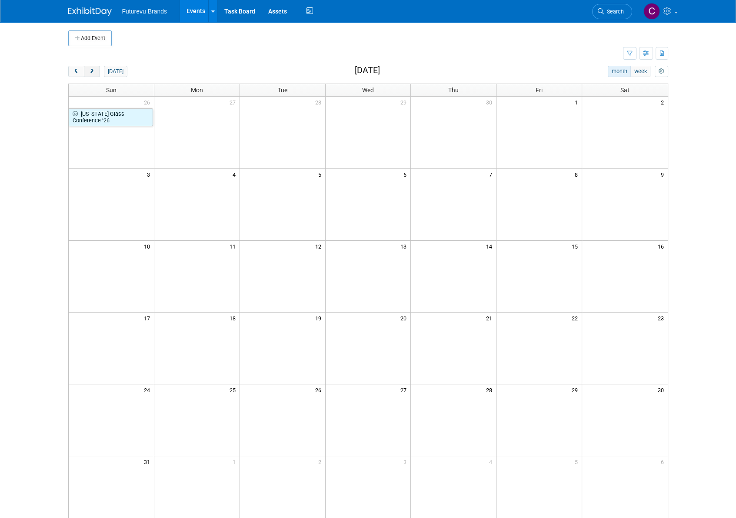
click at [90, 72] on span "next" at bounding box center [92, 72] width 7 height 6
click at [73, 71] on span "prev" at bounding box center [76, 72] width 7 height 6
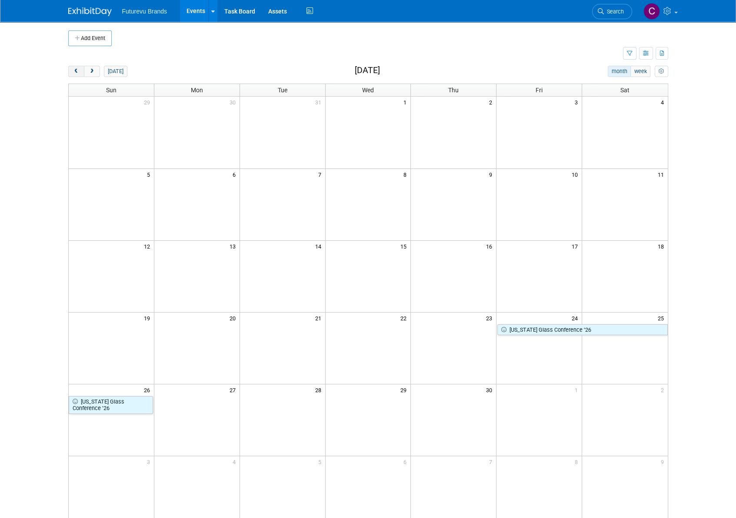
click at [73, 71] on span "prev" at bounding box center [76, 72] width 7 height 6
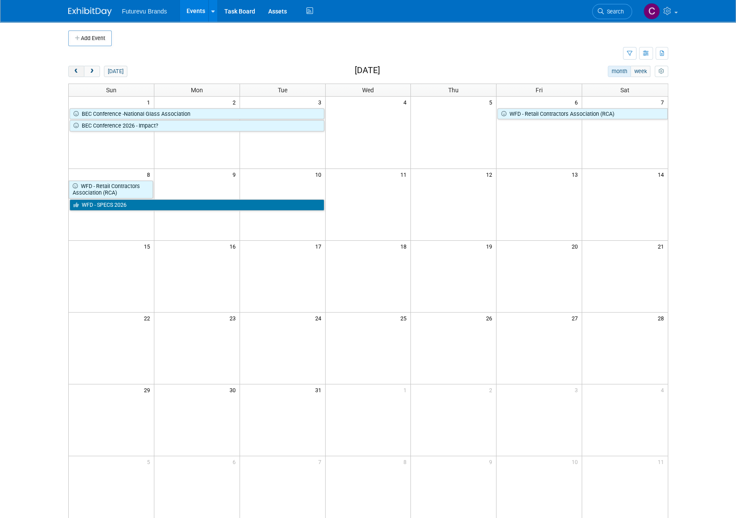
click at [73, 71] on span "prev" at bounding box center [76, 72] width 7 height 6
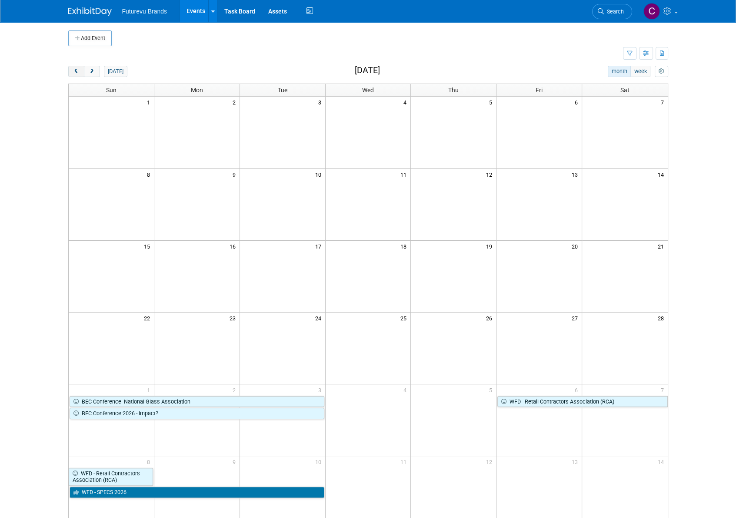
click at [73, 71] on span "prev" at bounding box center [76, 72] width 7 height 6
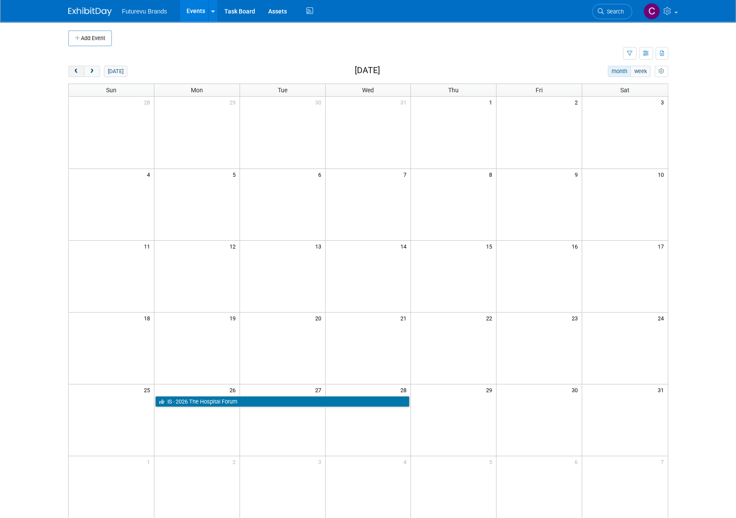
click at [73, 71] on span "prev" at bounding box center [76, 72] width 7 height 6
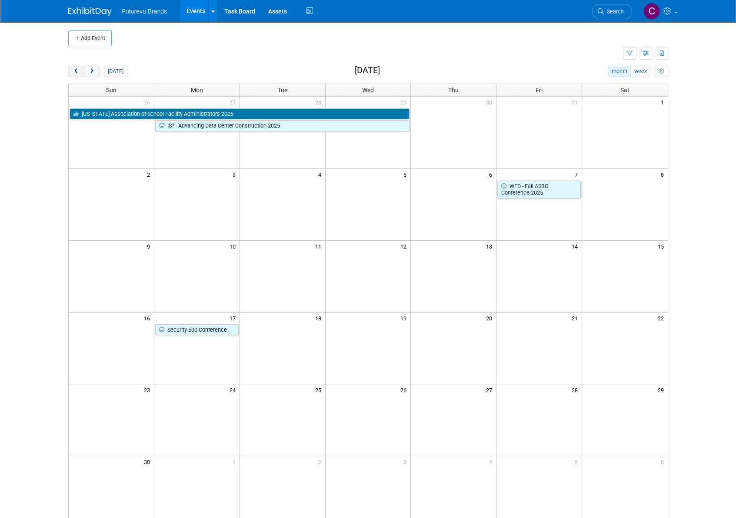
click at [73, 71] on span "prev" at bounding box center [76, 72] width 7 height 6
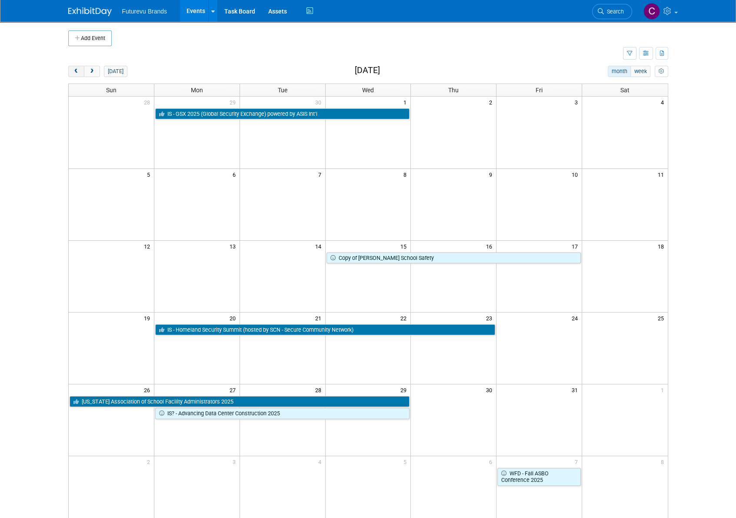
click at [73, 71] on span "prev" at bounding box center [76, 72] width 7 height 6
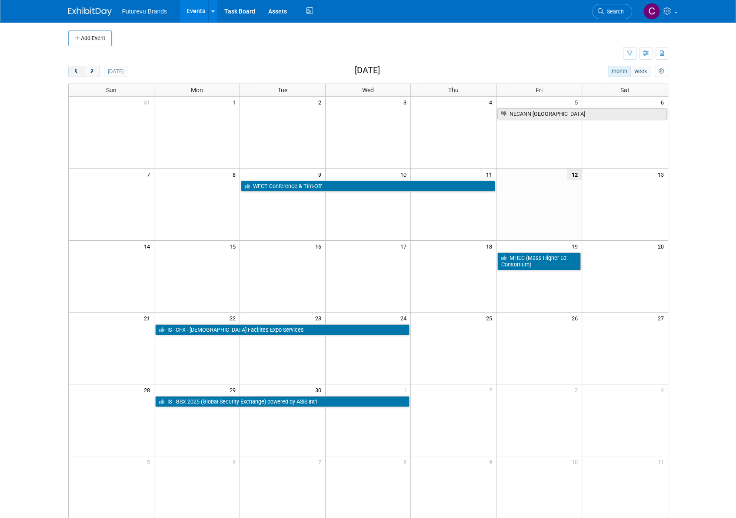
click at [73, 71] on span "prev" at bounding box center [76, 72] width 7 height 6
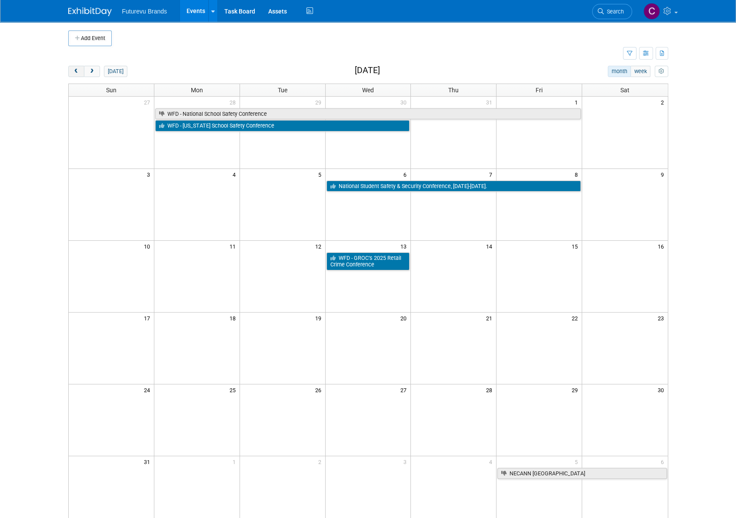
click at [73, 71] on span "prev" at bounding box center [76, 72] width 7 height 6
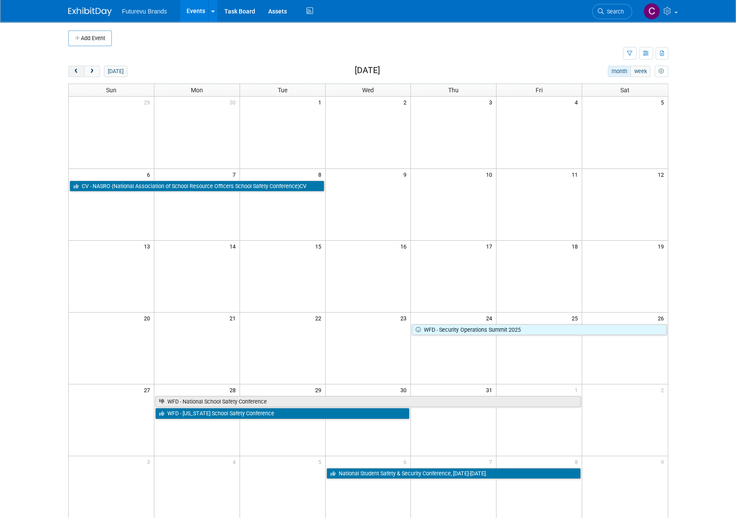
click at [73, 71] on span "prev" at bounding box center [76, 72] width 7 height 6
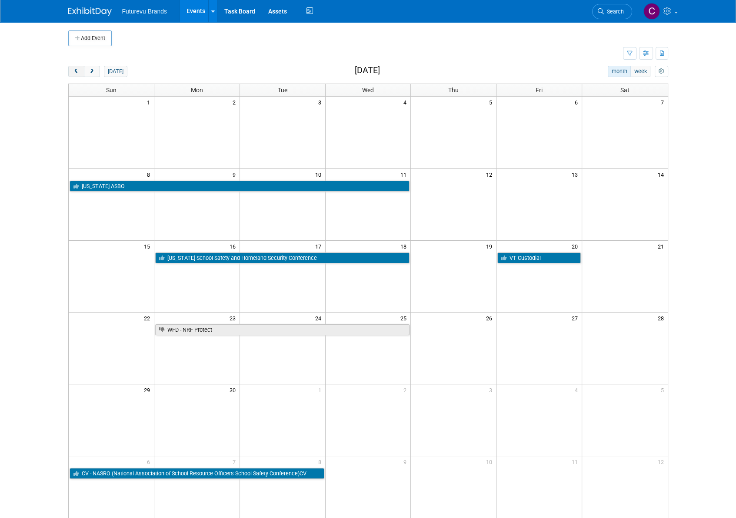
click at [73, 71] on span "prev" at bounding box center [76, 72] width 7 height 6
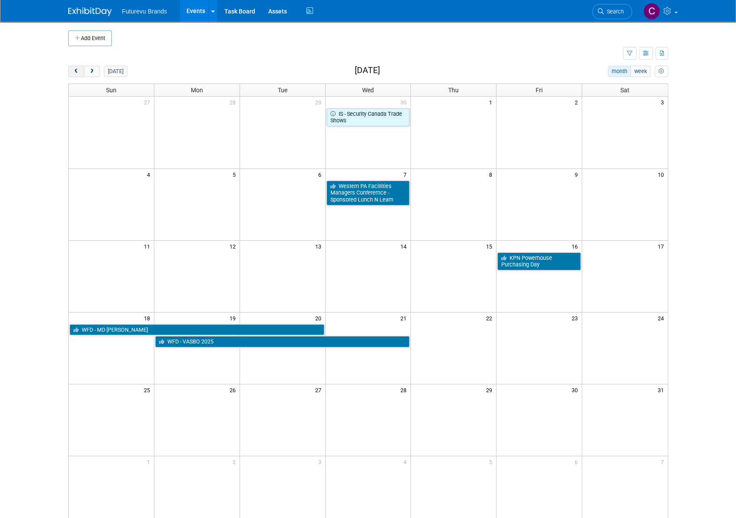
click at [73, 71] on span "prev" at bounding box center [76, 72] width 7 height 6
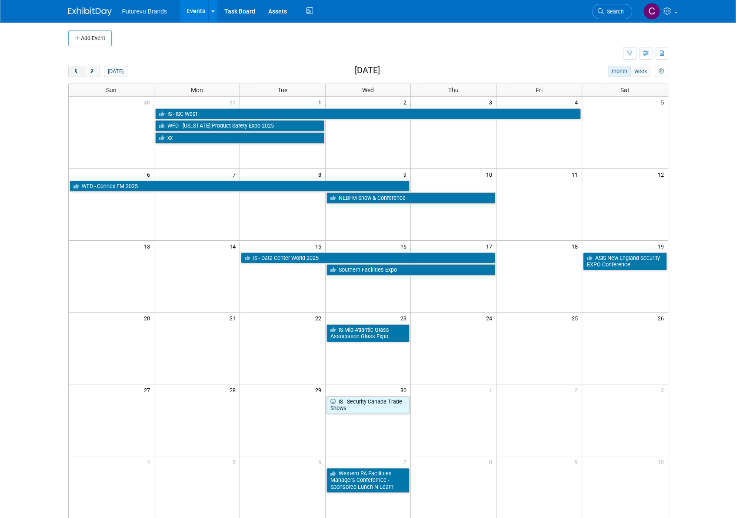
click at [73, 71] on span "prev" at bounding box center [76, 72] width 7 height 6
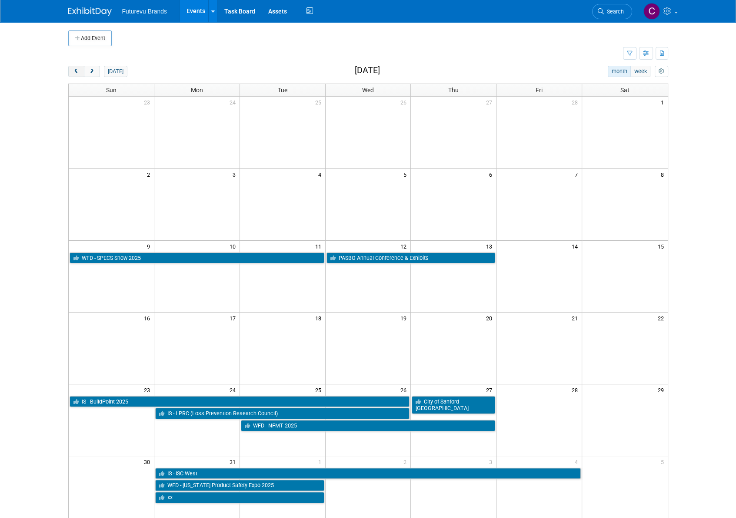
click at [73, 71] on span "prev" at bounding box center [76, 72] width 7 height 6
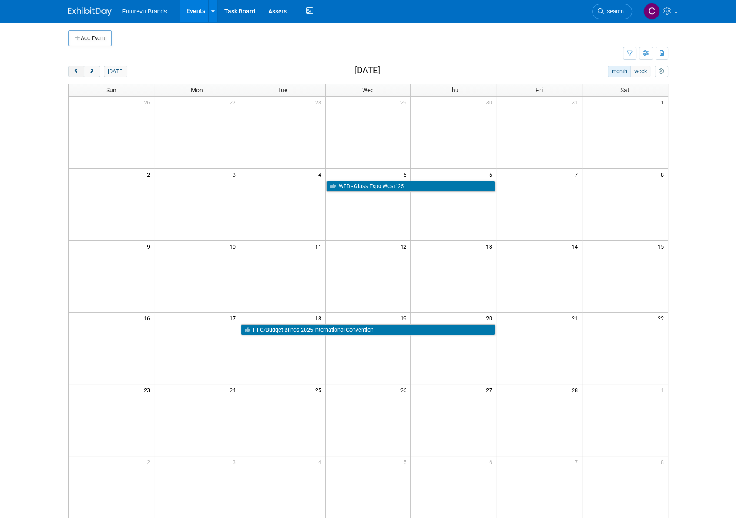
click at [73, 71] on span "prev" at bounding box center [76, 72] width 7 height 6
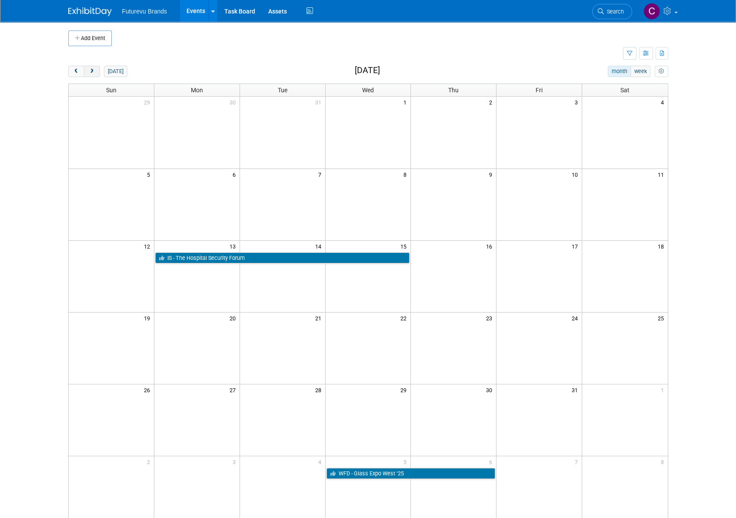
click at [92, 71] on span "next" at bounding box center [92, 72] width 7 height 6
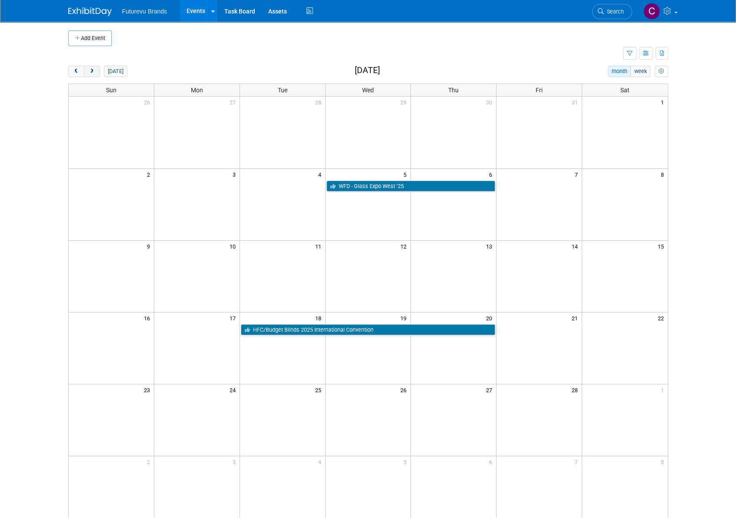
click at [94, 71] on span "next" at bounding box center [92, 72] width 7 height 6
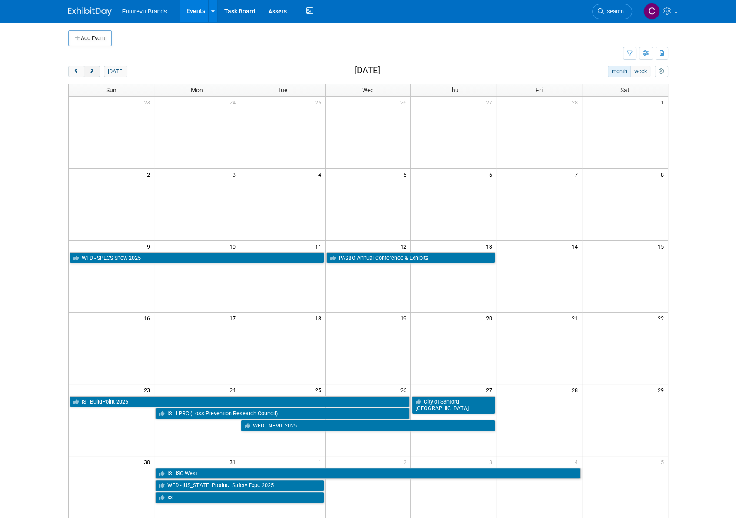
click at [94, 70] on span "next" at bounding box center [92, 72] width 7 height 6
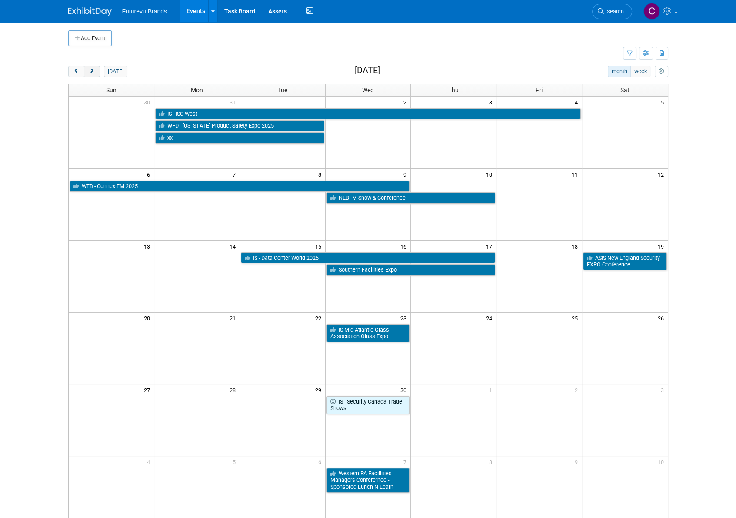
click at [94, 70] on span "next" at bounding box center [92, 72] width 7 height 6
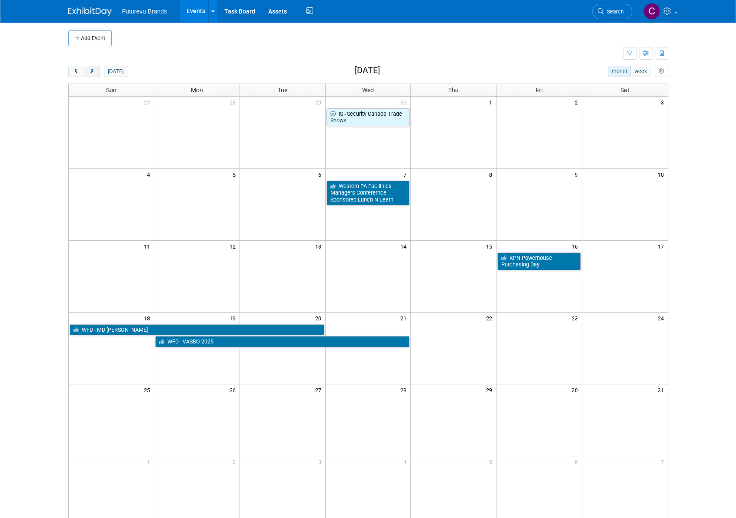
click at [94, 70] on span "next" at bounding box center [92, 72] width 7 height 6
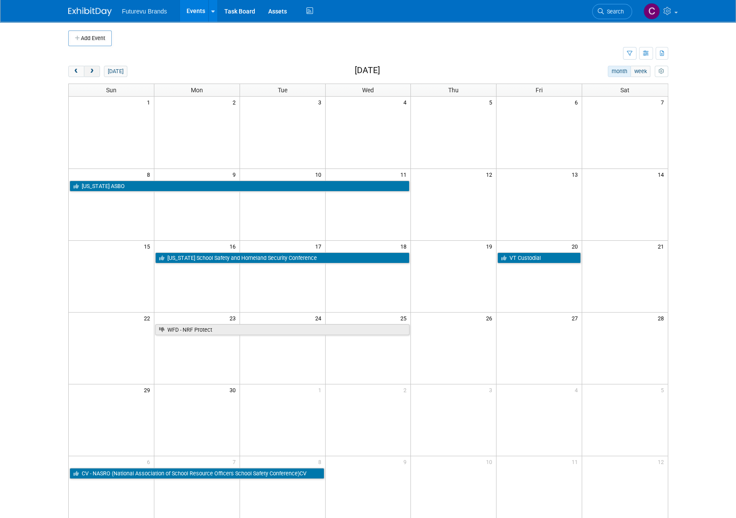
click at [94, 70] on span "next" at bounding box center [92, 72] width 7 height 6
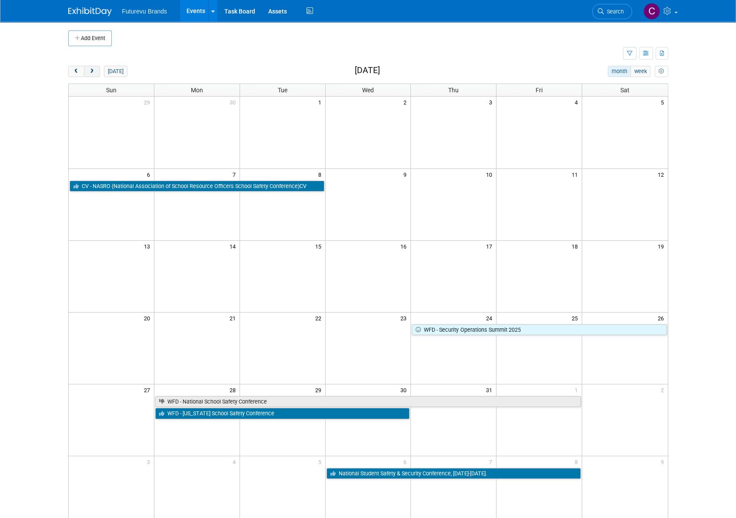
click at [94, 70] on span "next" at bounding box center [92, 72] width 7 height 6
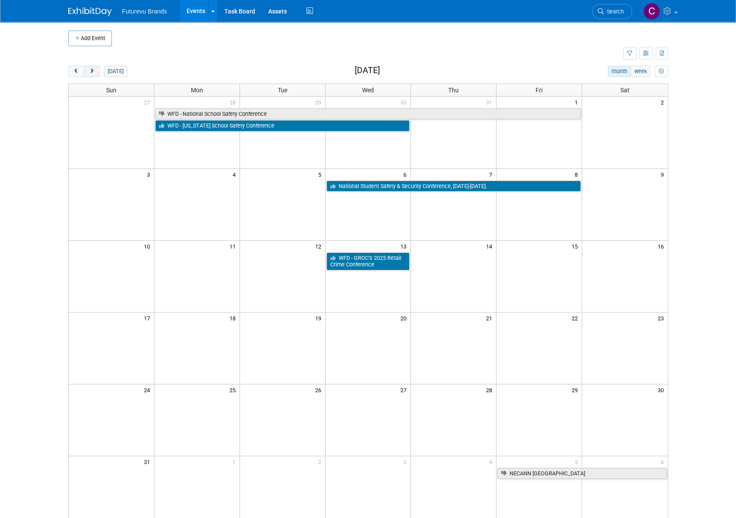
click at [94, 70] on span "next" at bounding box center [92, 72] width 7 height 6
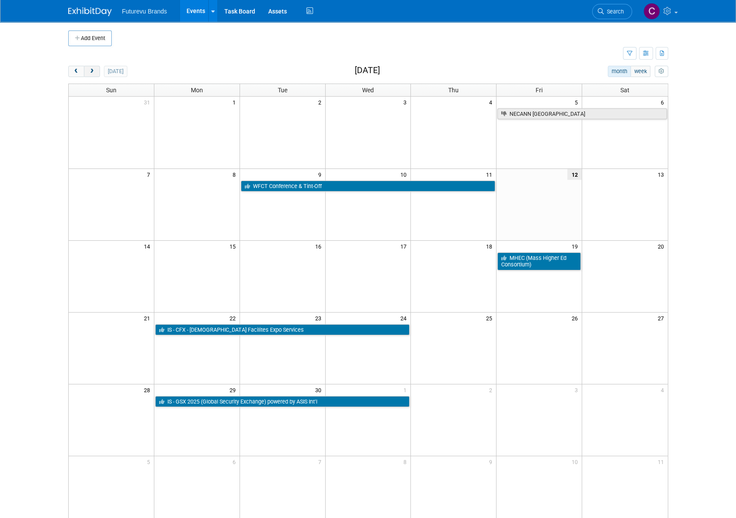
click at [94, 70] on span "next" at bounding box center [92, 72] width 7 height 6
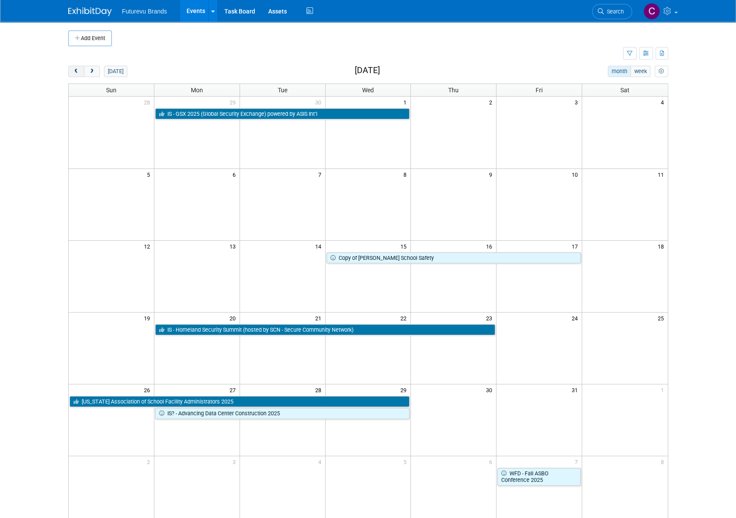
click at [74, 73] on span "prev" at bounding box center [76, 72] width 7 height 6
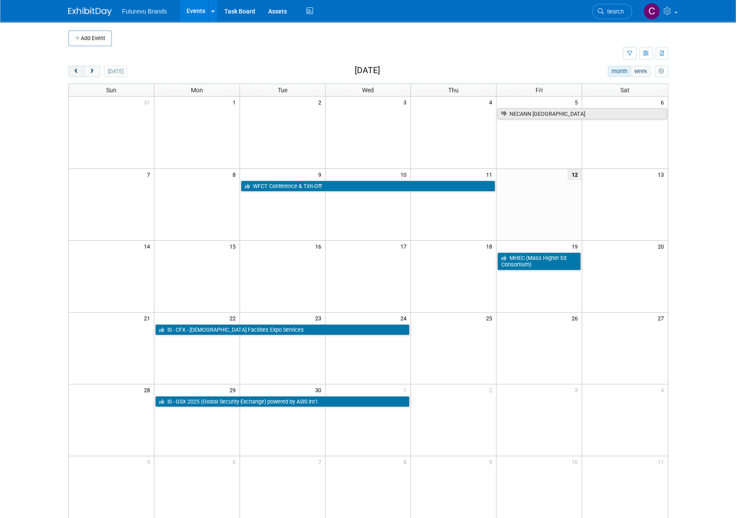
click at [74, 73] on span "prev" at bounding box center [76, 72] width 7 height 6
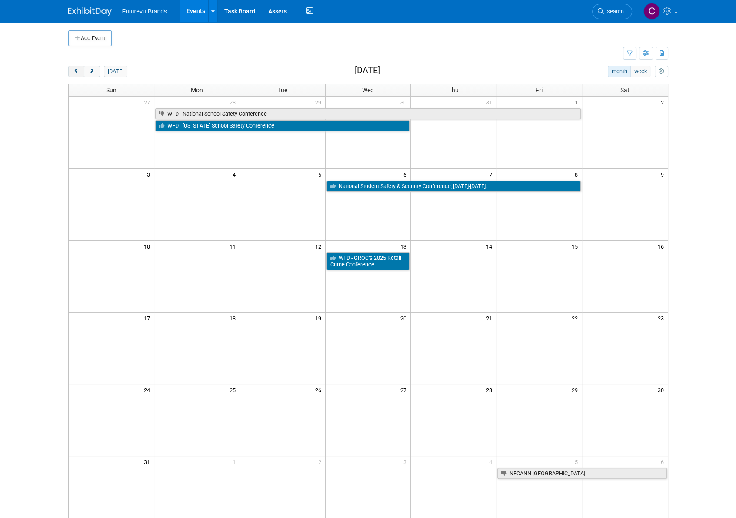
click at [74, 73] on span "prev" at bounding box center [76, 72] width 7 height 6
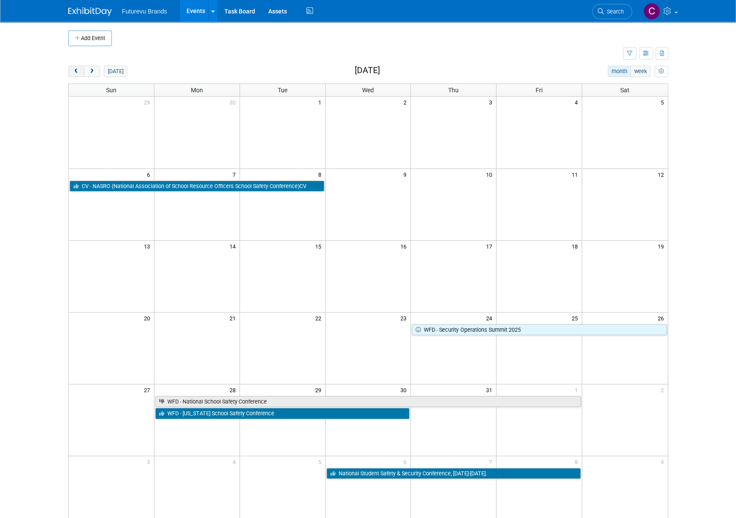
click at [74, 73] on span "prev" at bounding box center [76, 72] width 7 height 6
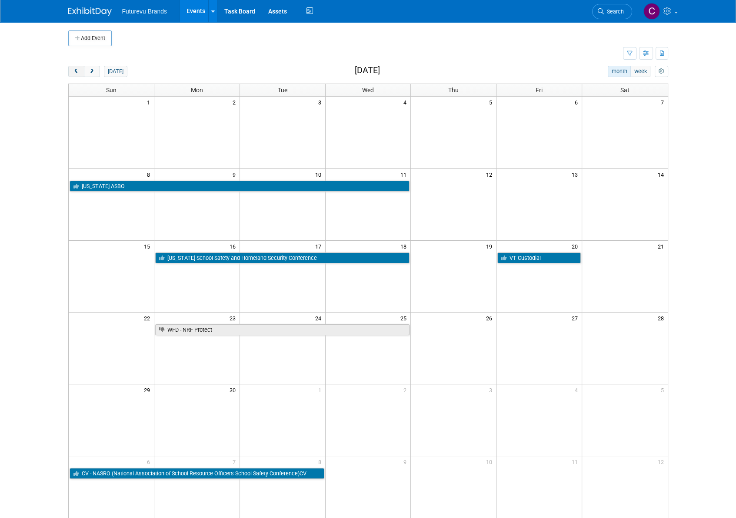
click at [74, 73] on span "prev" at bounding box center [76, 72] width 7 height 6
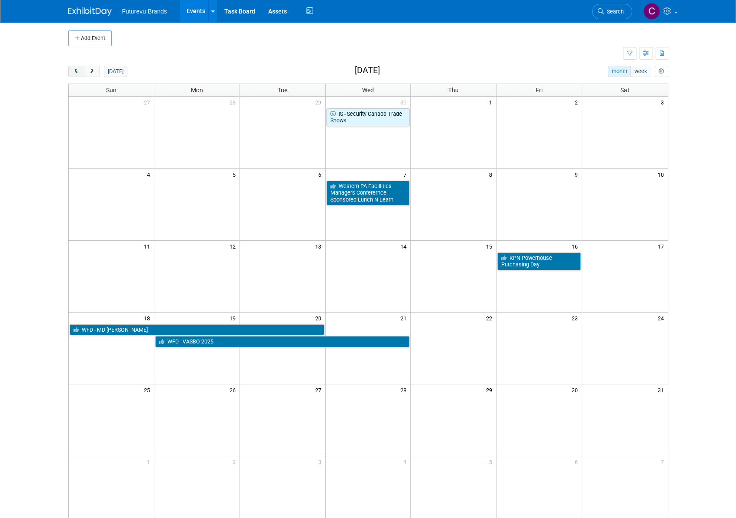
click at [74, 73] on span "prev" at bounding box center [76, 72] width 7 height 6
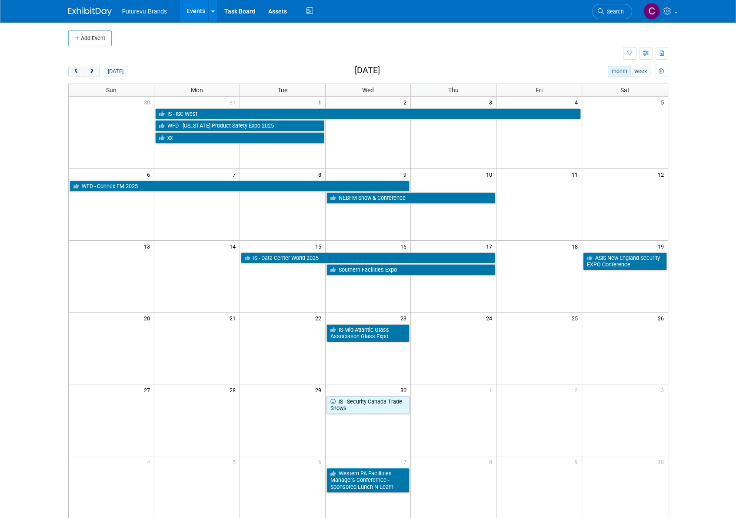
click at [151, 9] on span "Futurevu Brands" at bounding box center [144, 11] width 45 height 7
click at [197, 7] on link "Events" at bounding box center [196, 11] width 32 height 22
click at [647, 54] on icon "button" at bounding box center [646, 54] width 7 height 6
click at [605, 82] on link "List View" at bounding box center [609, 83] width 73 height 12
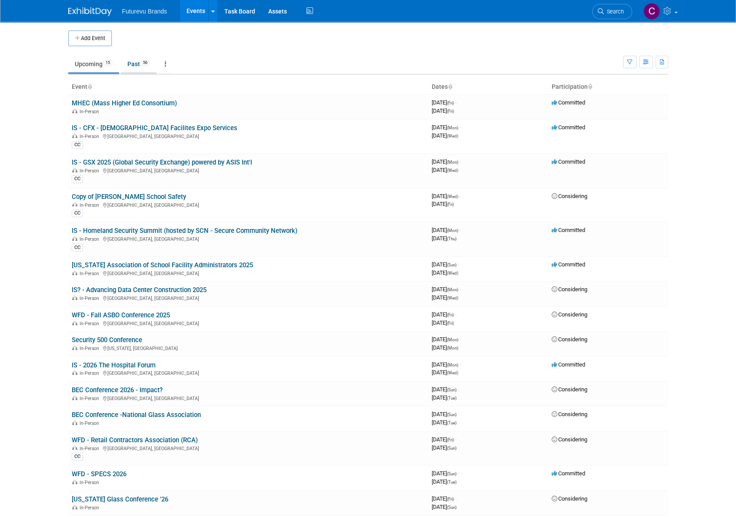
click at [137, 63] on link "Past 56" at bounding box center [139, 64] width 36 height 17
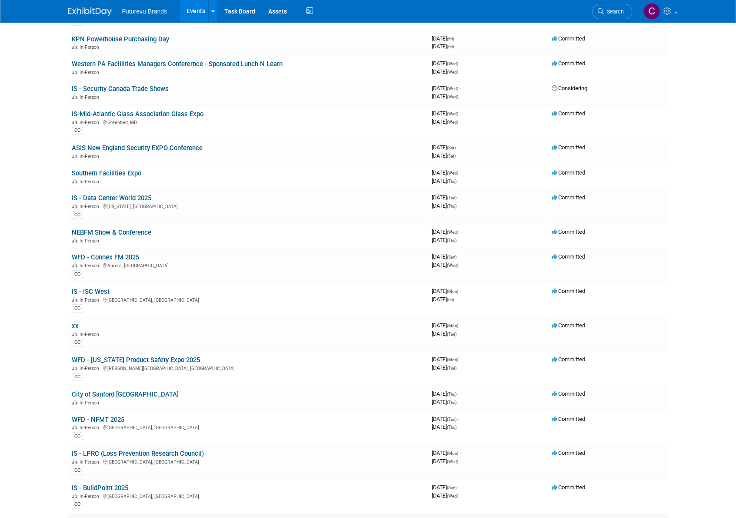
scroll to position [522, 0]
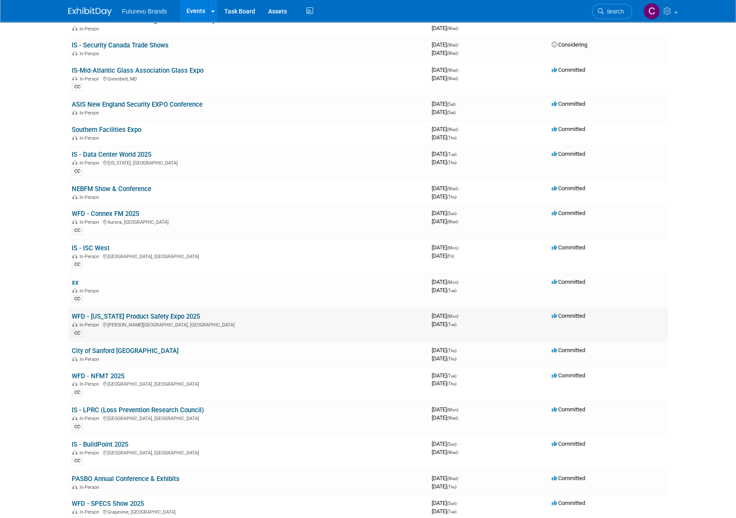
click at [282, 321] on div "In-Person [PERSON_NAME][GEOGRAPHIC_DATA], [GEOGRAPHIC_DATA]" at bounding box center [248, 324] width 353 height 7
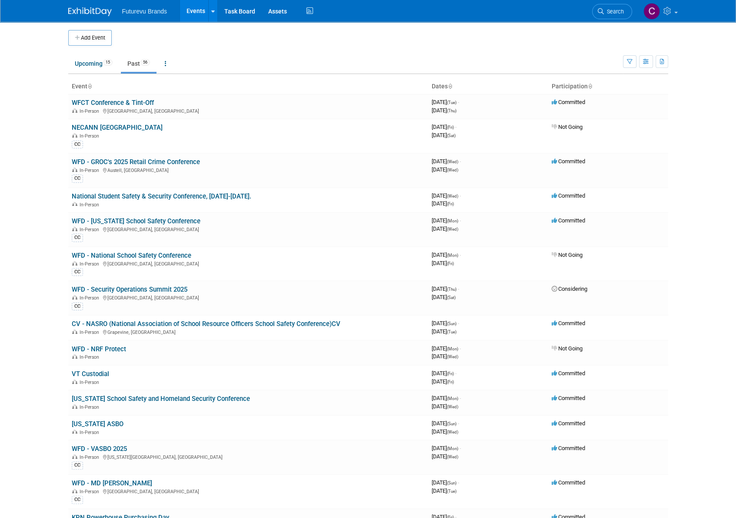
scroll to position [0, 0]
click at [646, 64] on icon "button" at bounding box center [646, 63] width 7 height 6
click at [618, 118] on link "Calendar View" at bounding box center [609, 119] width 73 height 12
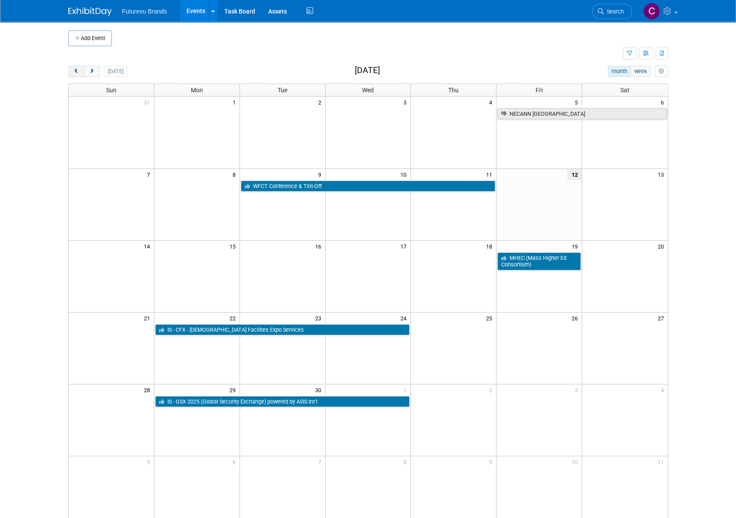
click at [74, 70] on span "prev" at bounding box center [76, 72] width 7 height 6
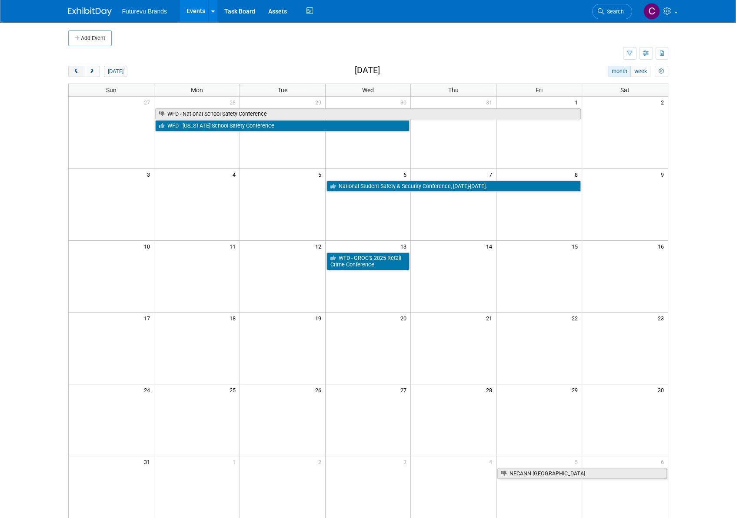
click at [74, 70] on span "prev" at bounding box center [76, 72] width 7 height 6
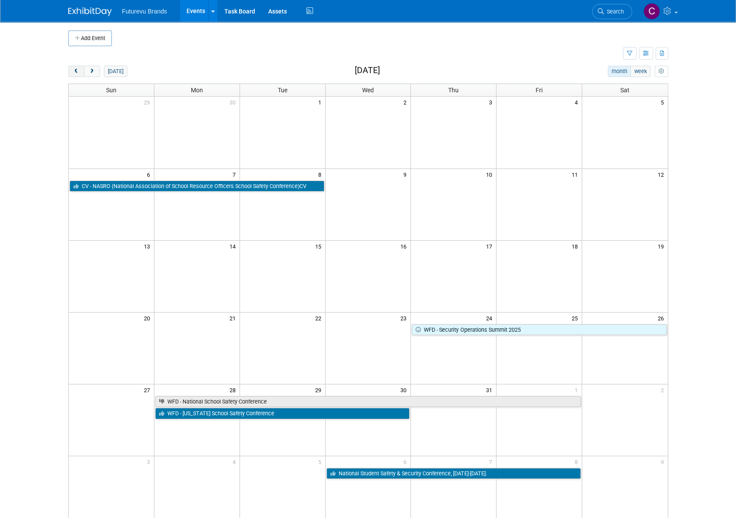
click at [74, 70] on span "prev" at bounding box center [76, 72] width 7 height 6
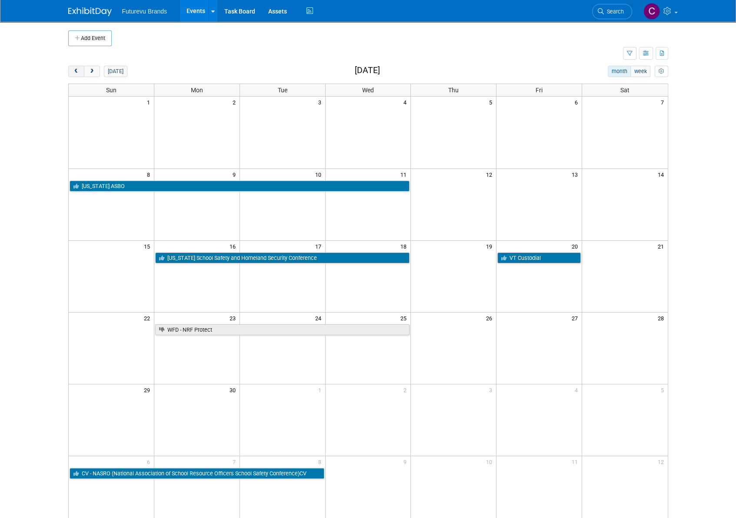
click at [74, 70] on span "prev" at bounding box center [76, 72] width 7 height 6
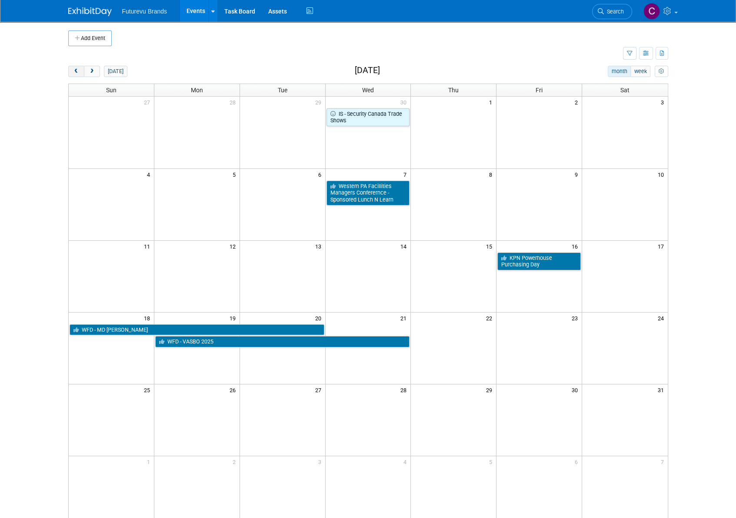
click at [74, 70] on span "prev" at bounding box center [76, 72] width 7 height 6
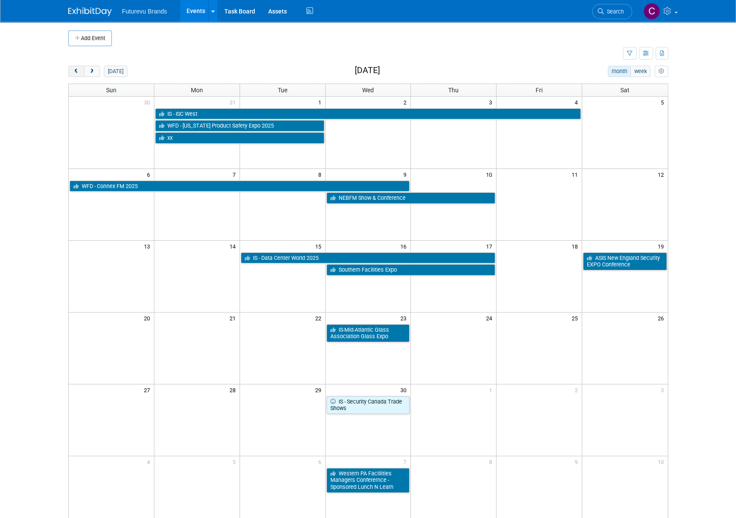
click at [74, 70] on span "prev" at bounding box center [76, 72] width 7 height 6
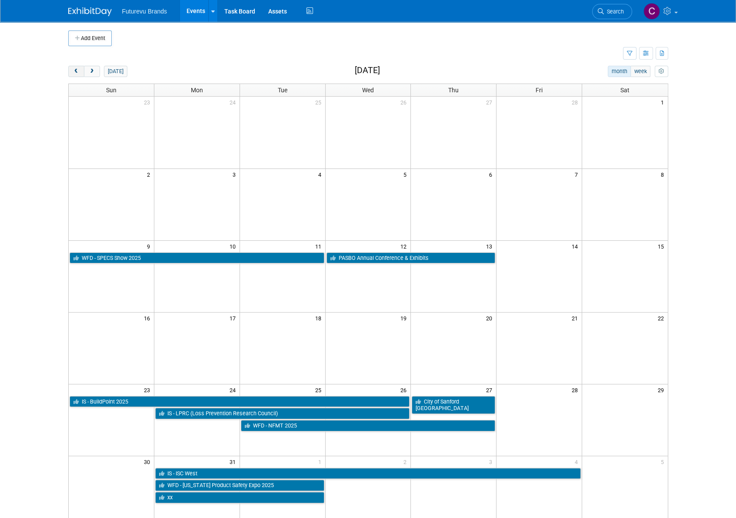
click at [80, 70] on button "prev" at bounding box center [76, 71] width 16 height 11
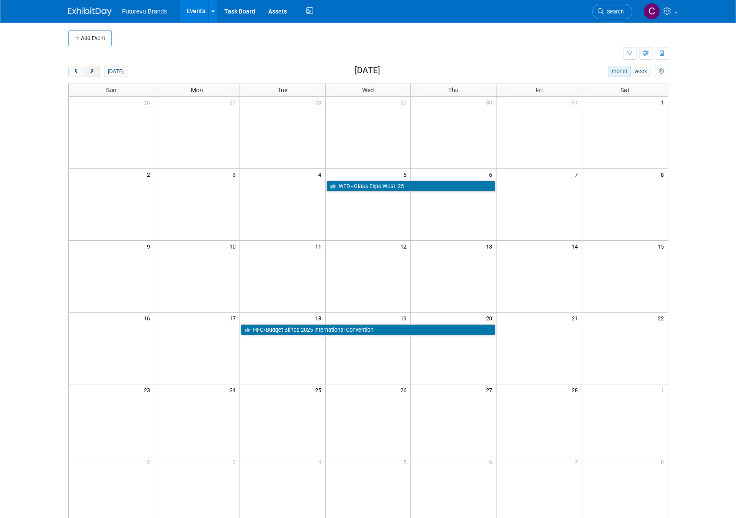
click at [89, 71] on span "next" at bounding box center [92, 72] width 7 height 6
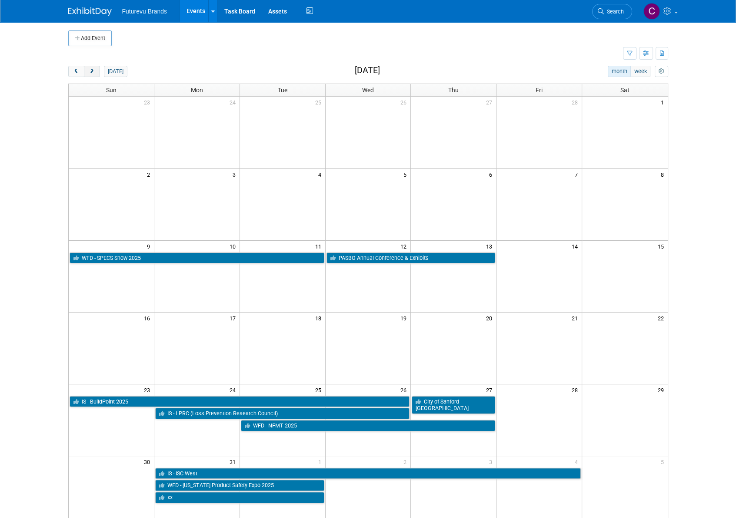
click at [91, 69] on span "next" at bounding box center [92, 72] width 7 height 6
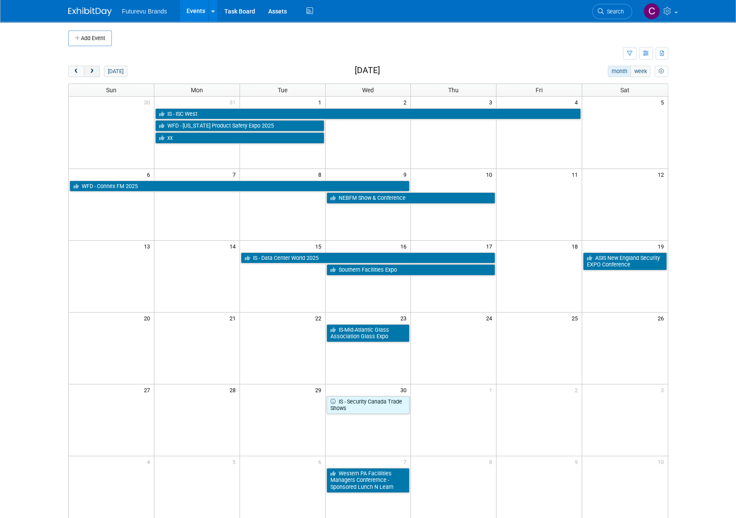
click at [91, 69] on span "next" at bounding box center [92, 72] width 7 height 6
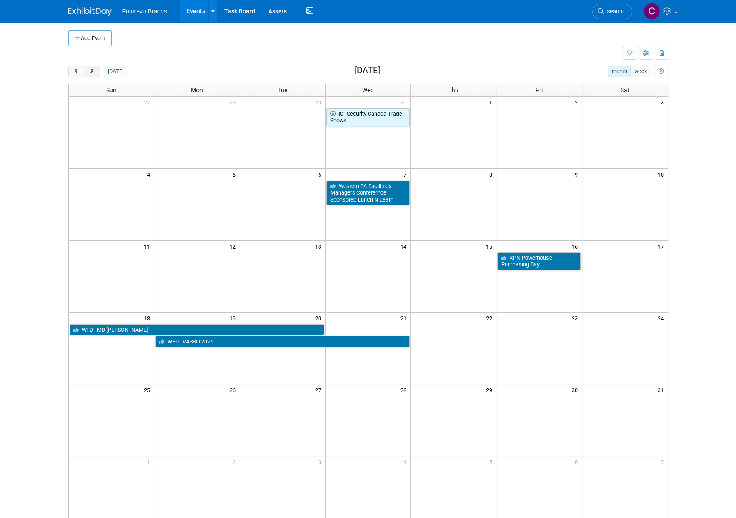
click at [91, 69] on span "next" at bounding box center [92, 72] width 7 height 6
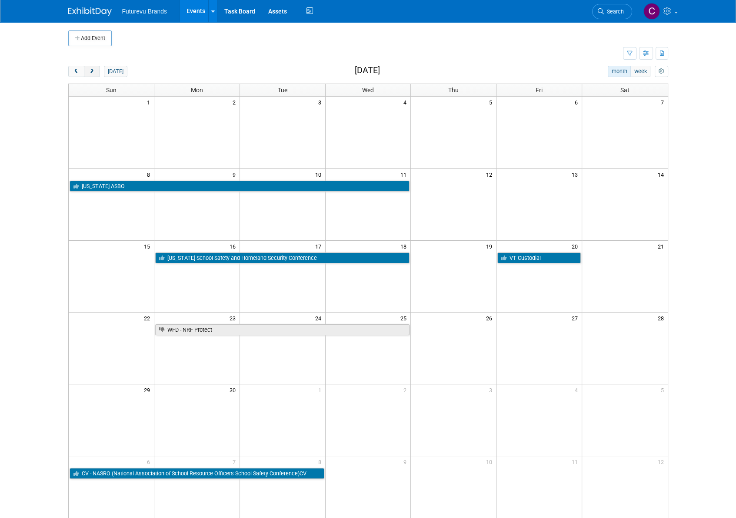
click at [91, 69] on span "next" at bounding box center [92, 72] width 7 height 6
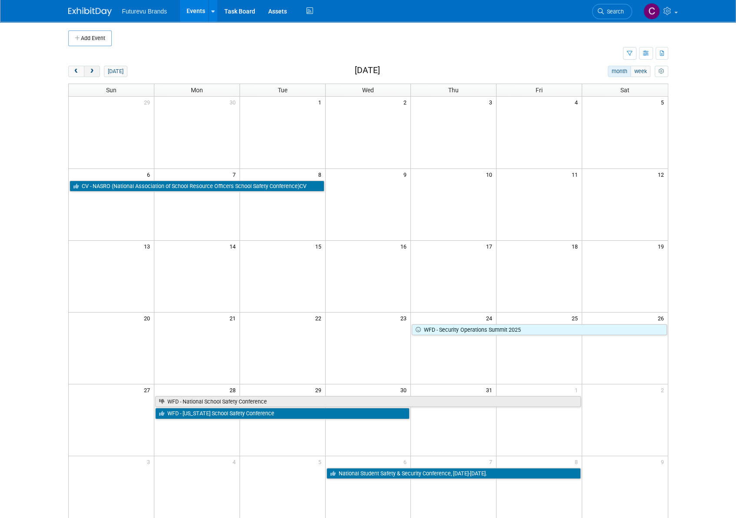
click at [91, 69] on span "next" at bounding box center [92, 72] width 7 height 6
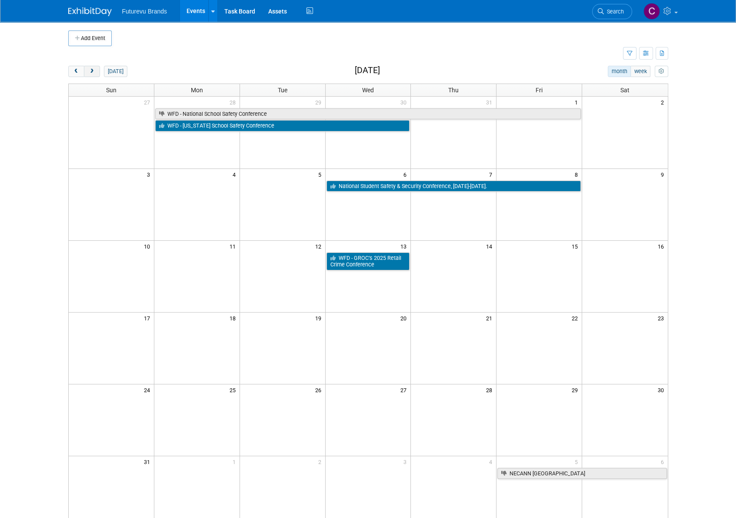
click at [91, 69] on span "next" at bounding box center [92, 72] width 7 height 6
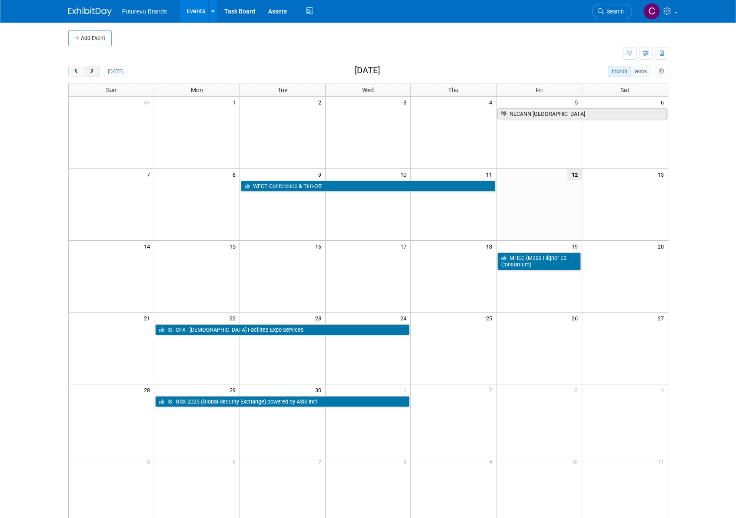
click at [91, 69] on span "next" at bounding box center [92, 72] width 7 height 6
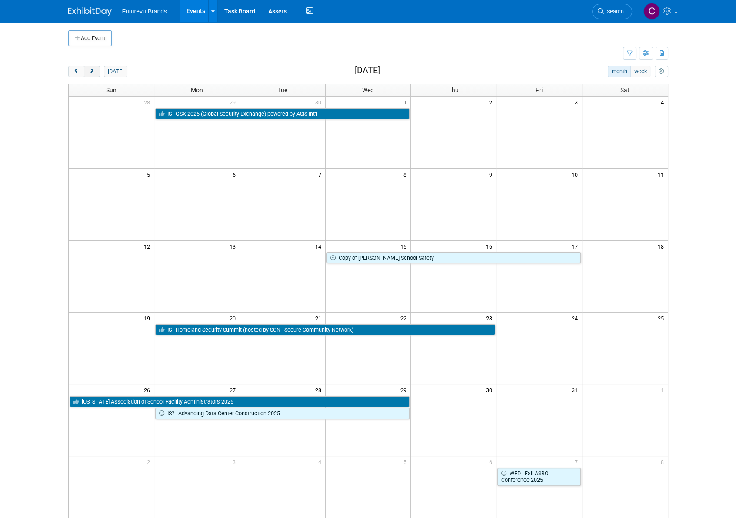
click at [91, 69] on span "next" at bounding box center [92, 72] width 7 height 6
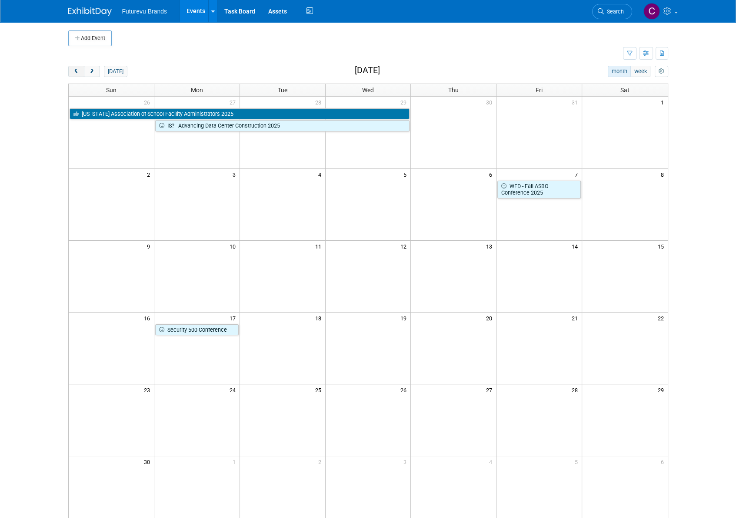
click at [77, 73] on span "prev" at bounding box center [76, 72] width 7 height 6
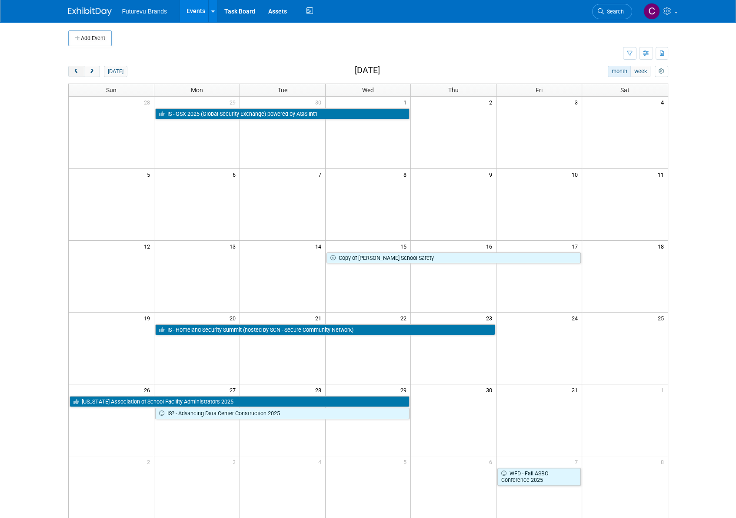
click at [77, 73] on span "prev" at bounding box center [76, 72] width 7 height 6
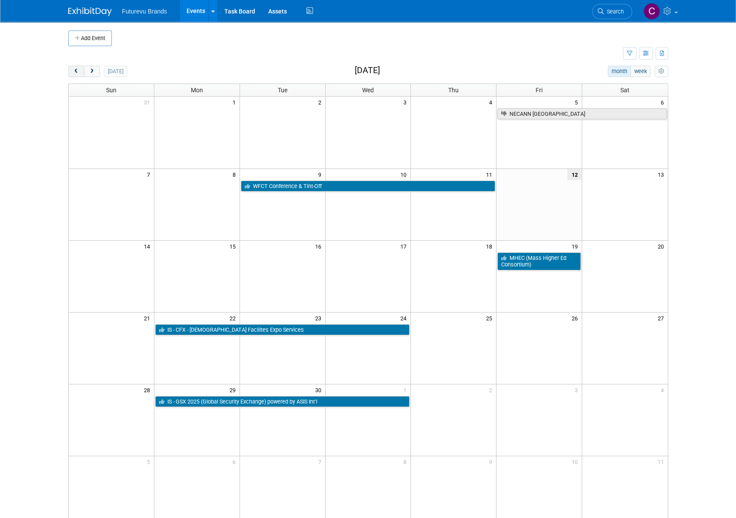
click at [77, 73] on span "prev" at bounding box center [76, 72] width 7 height 6
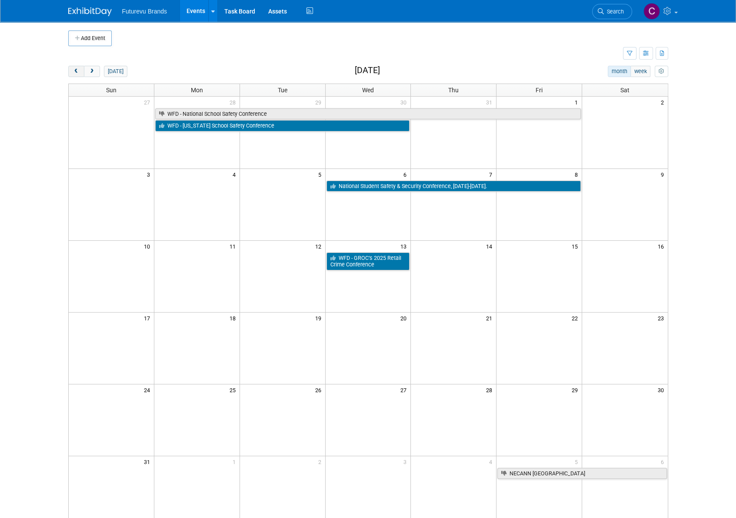
click at [77, 73] on span "prev" at bounding box center [76, 72] width 7 height 6
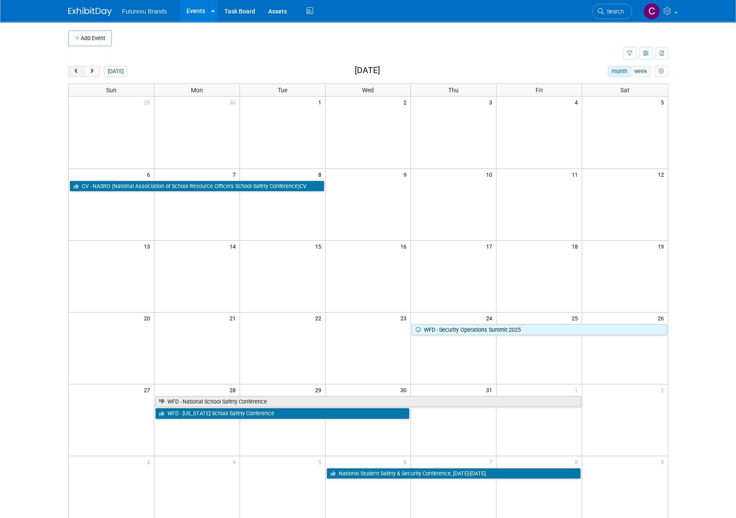
click at [77, 73] on span "prev" at bounding box center [76, 72] width 7 height 6
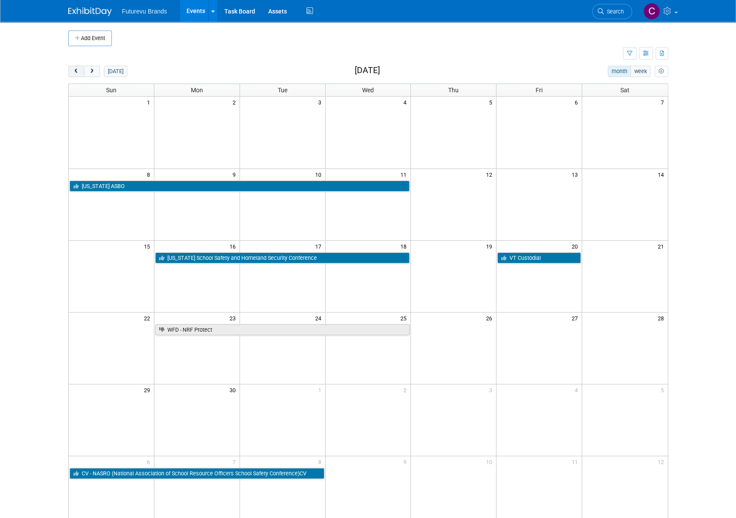
click at [77, 73] on span "prev" at bounding box center [76, 72] width 7 height 6
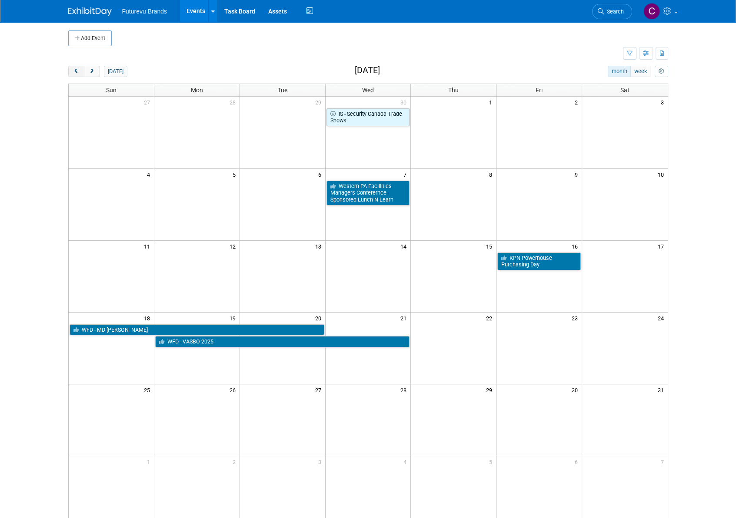
click at [77, 73] on span "prev" at bounding box center [76, 72] width 7 height 6
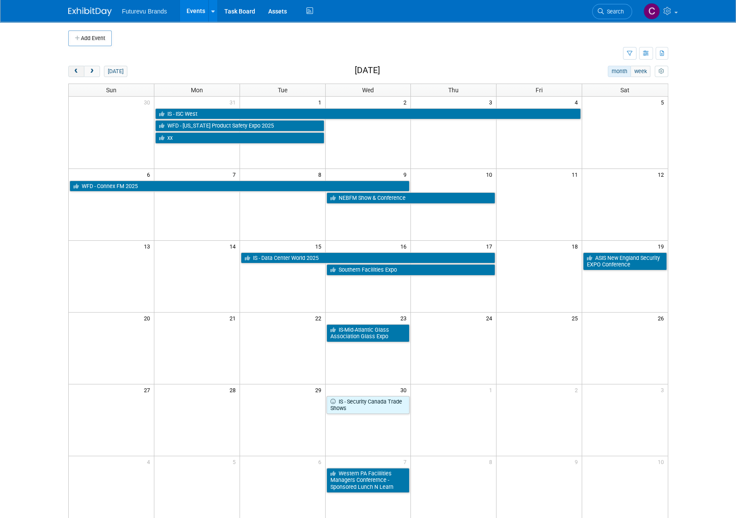
click at [77, 73] on span "prev" at bounding box center [76, 72] width 7 height 6
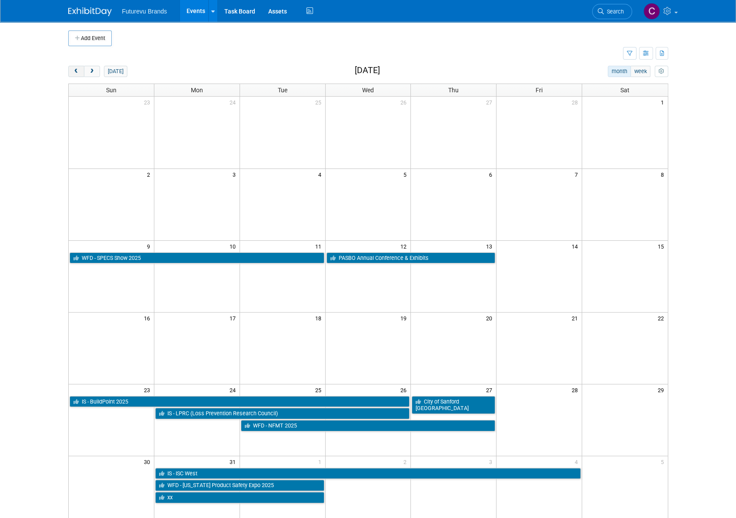
click at [77, 73] on span "prev" at bounding box center [76, 72] width 7 height 6
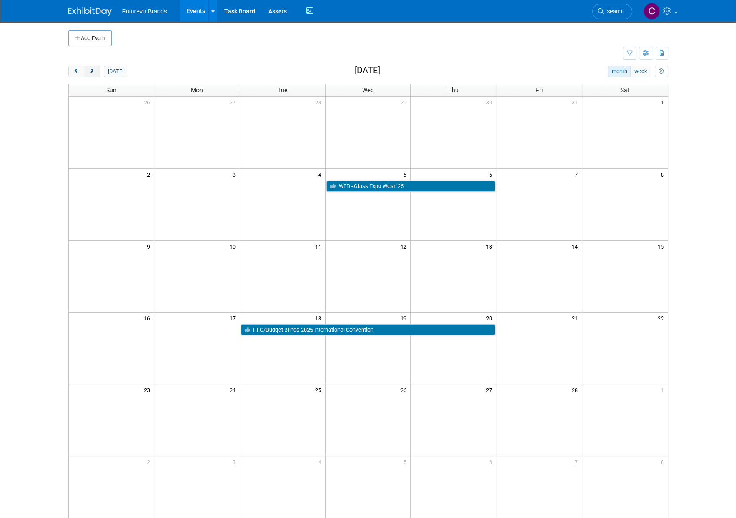
click at [89, 70] on span "next" at bounding box center [92, 72] width 7 height 6
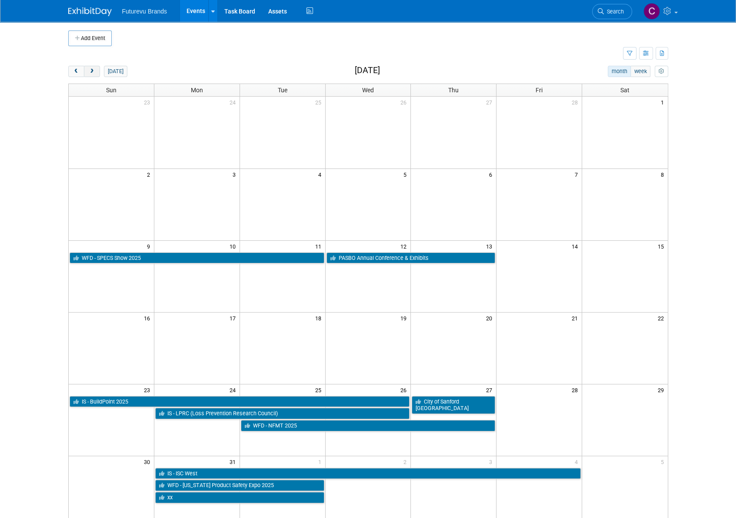
click at [92, 70] on span "next" at bounding box center [92, 72] width 7 height 6
